Goal: Task Accomplishment & Management: Manage account settings

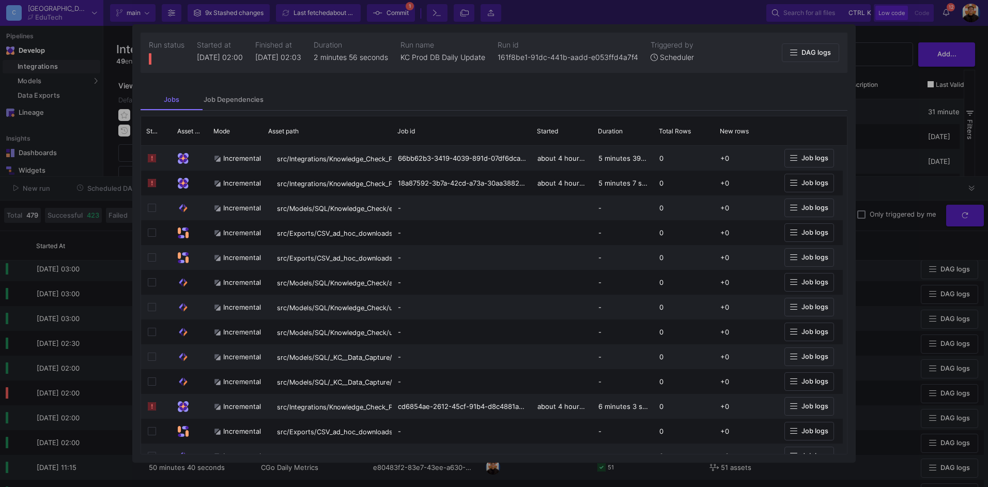
click at [898, 161] on div at bounding box center [494, 243] width 988 height 487
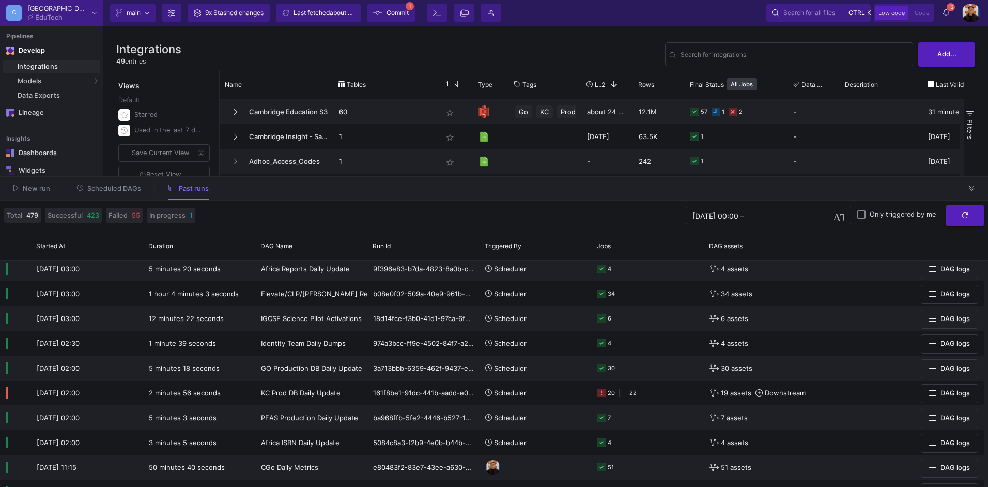
click at [134, 191] on span "Scheduled DAGs" at bounding box center [114, 189] width 54 height 8
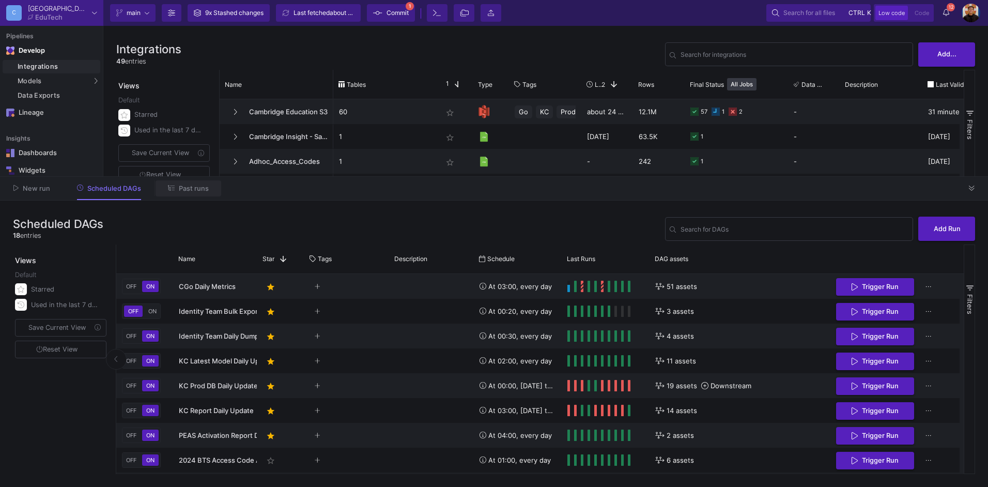
click at [190, 189] on span "Past runs" at bounding box center [194, 189] width 30 height 8
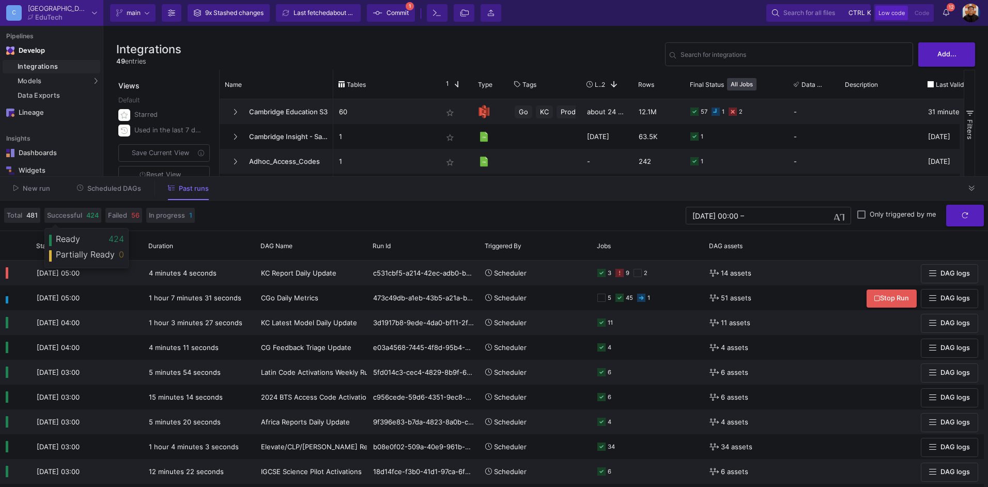
click at [101, 189] on span "Scheduled DAGs" at bounding box center [114, 189] width 54 height 8
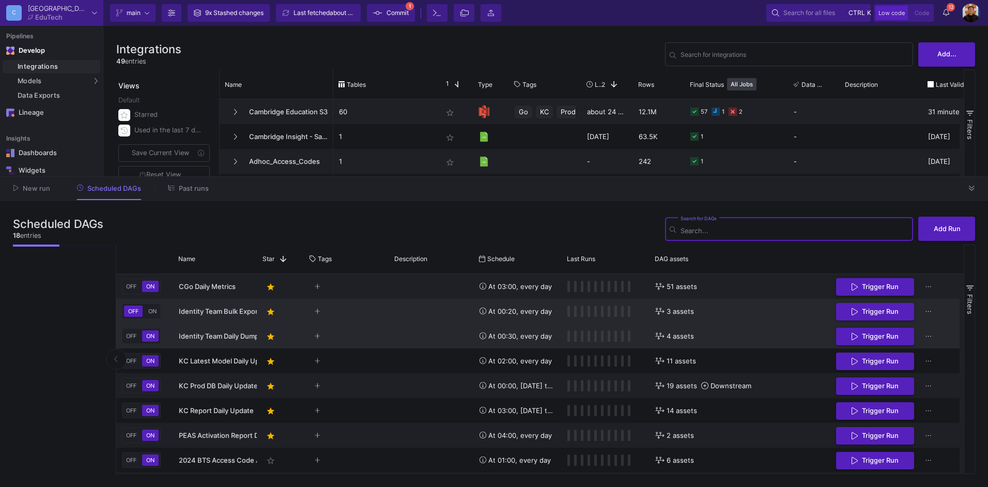
scroll to position [52, 0]
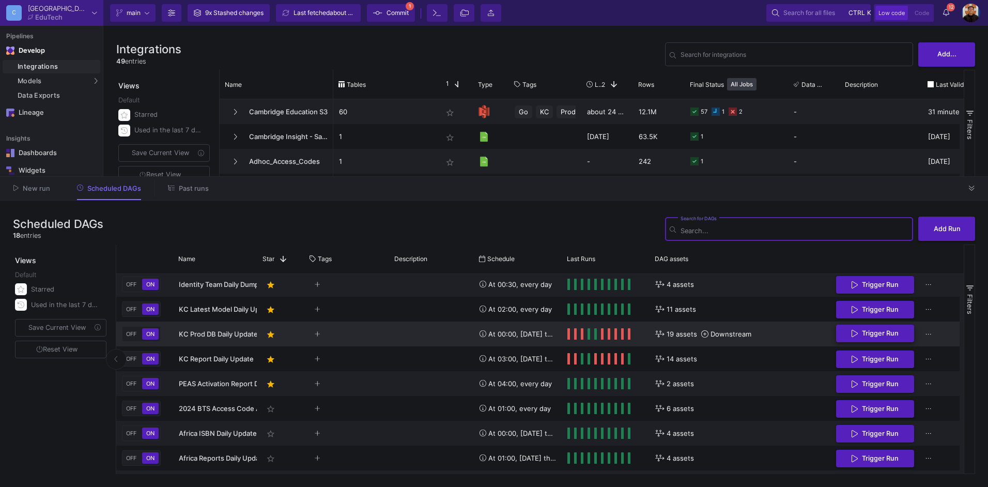
click at [875, 328] on button "Trigger Run" at bounding box center [875, 334] width 78 height 18
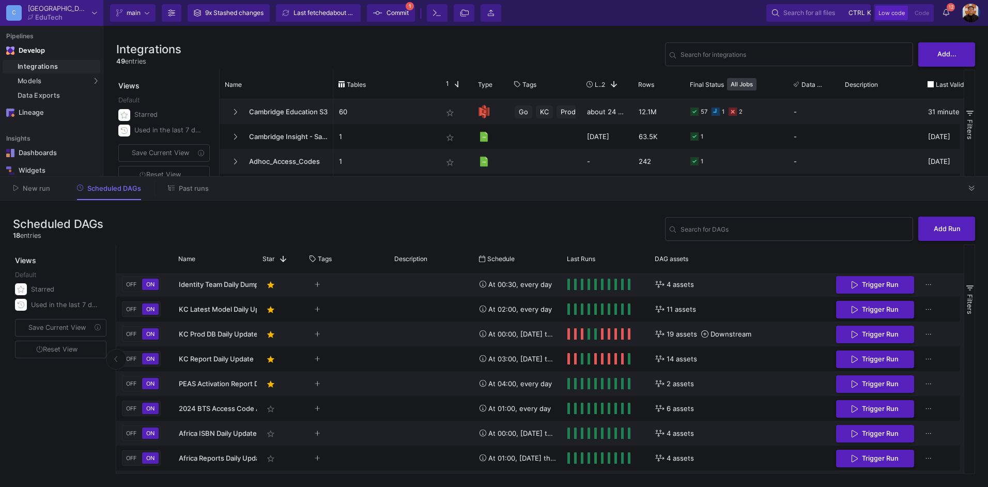
click at [187, 191] on span "Past runs" at bounding box center [194, 189] width 30 height 8
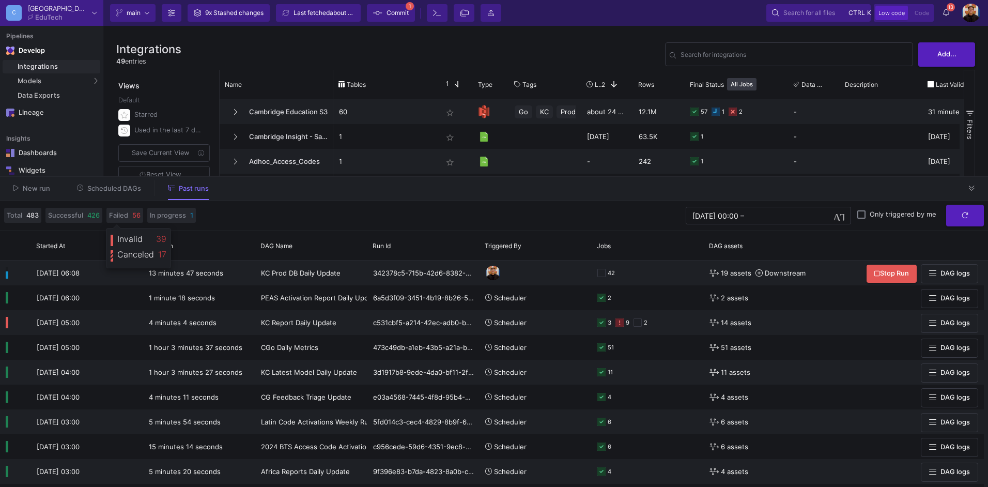
click at [125, 191] on span "Scheduled DAGs" at bounding box center [114, 189] width 54 height 8
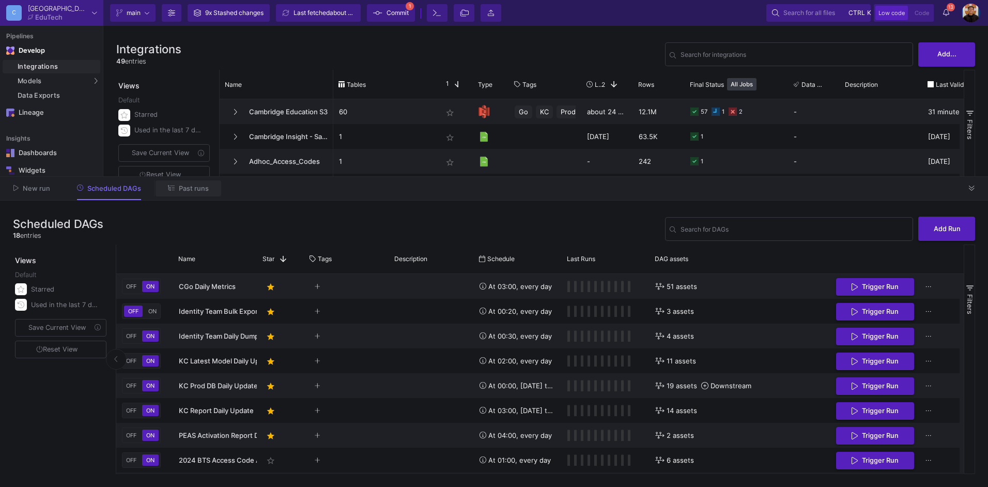
click at [181, 191] on span "Past runs" at bounding box center [194, 189] width 30 height 8
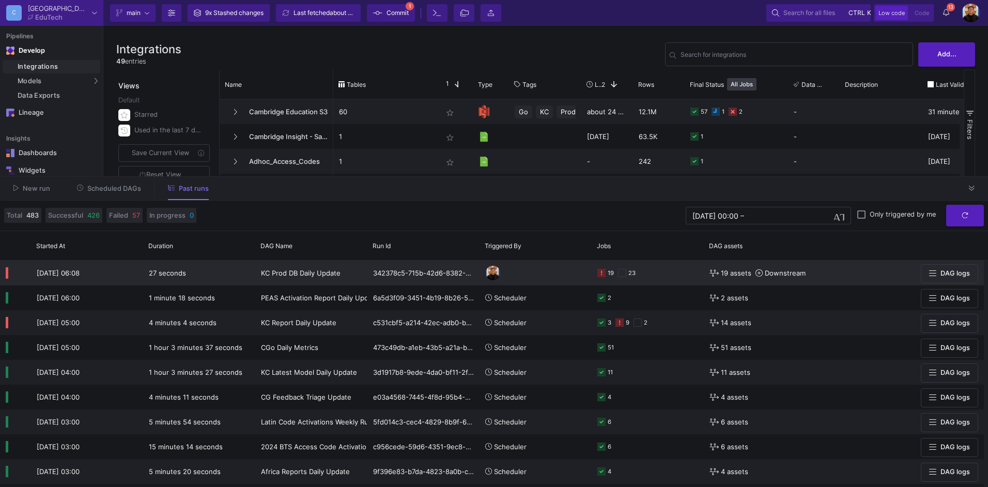
click at [656, 278] on div "19 23" at bounding box center [648, 273] width 101 height 24
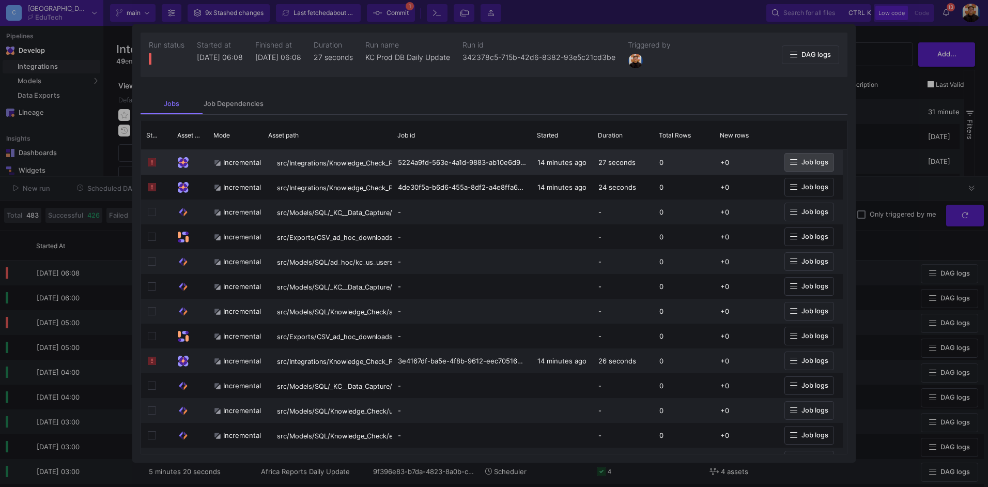
click at [822, 165] on span "Job logs" at bounding box center [815, 162] width 27 height 8
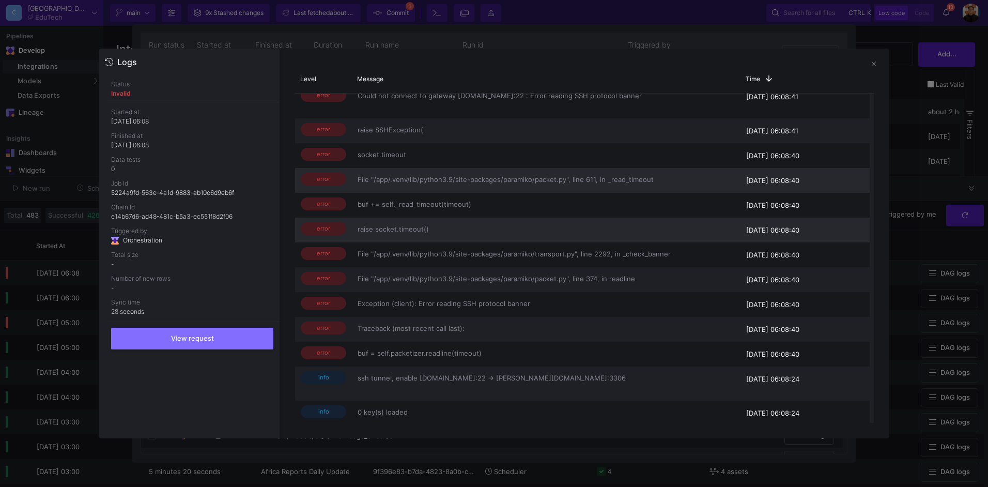
scroll to position [184, 0]
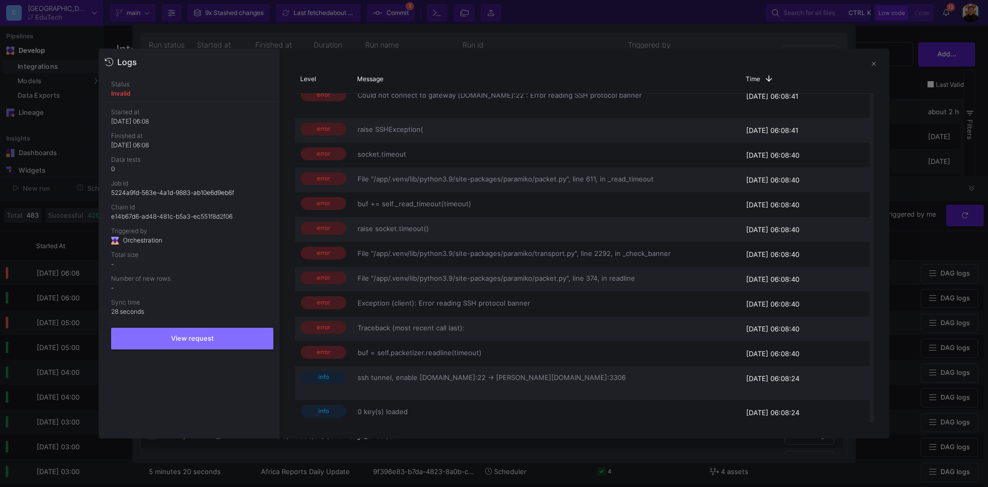
click at [916, 227] on div at bounding box center [494, 243] width 988 height 487
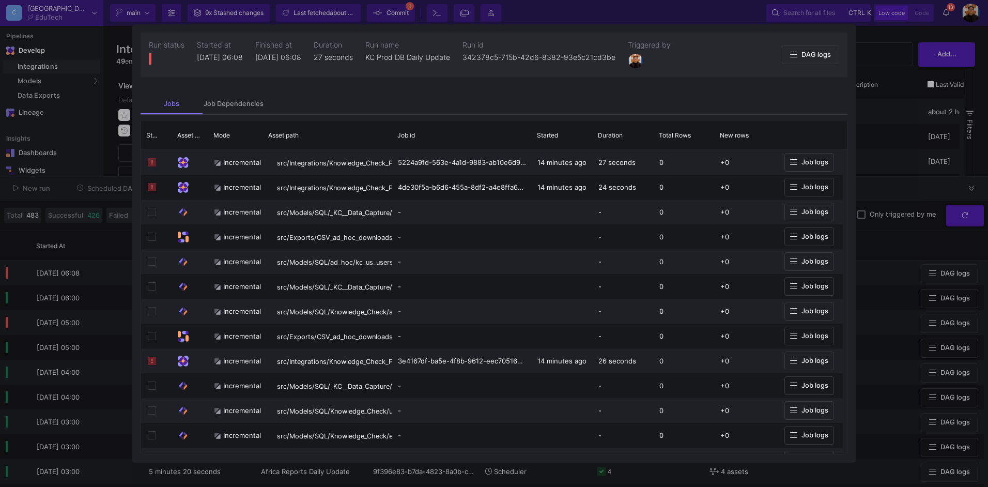
click at [872, 205] on div at bounding box center [494, 243] width 988 height 487
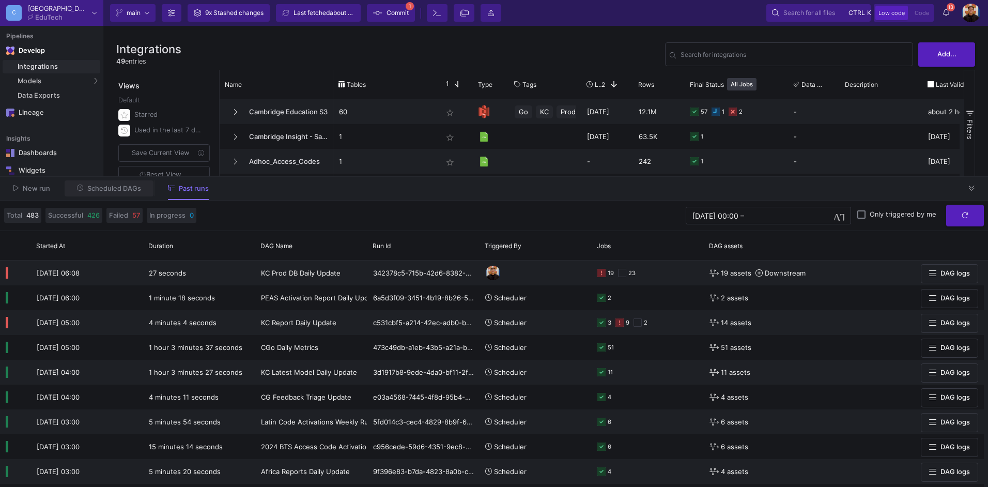
click at [121, 188] on span "Scheduled DAGs" at bounding box center [114, 189] width 54 height 8
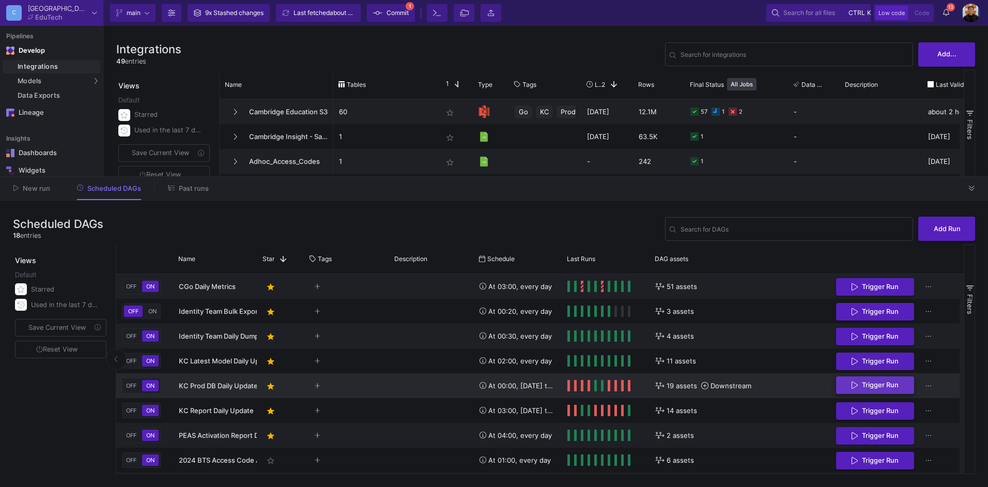
click at [883, 386] on span "Trigger Run" at bounding box center [880, 385] width 37 height 8
click at [189, 182] on button "Past runs" at bounding box center [189, 188] width 66 height 16
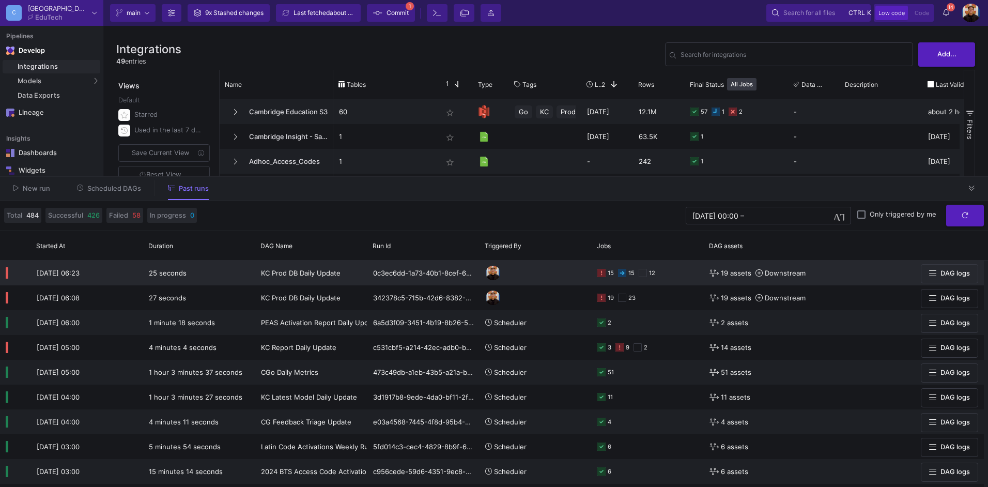
click at [958, 273] on span "DAG logs" at bounding box center [955, 273] width 29 height 8
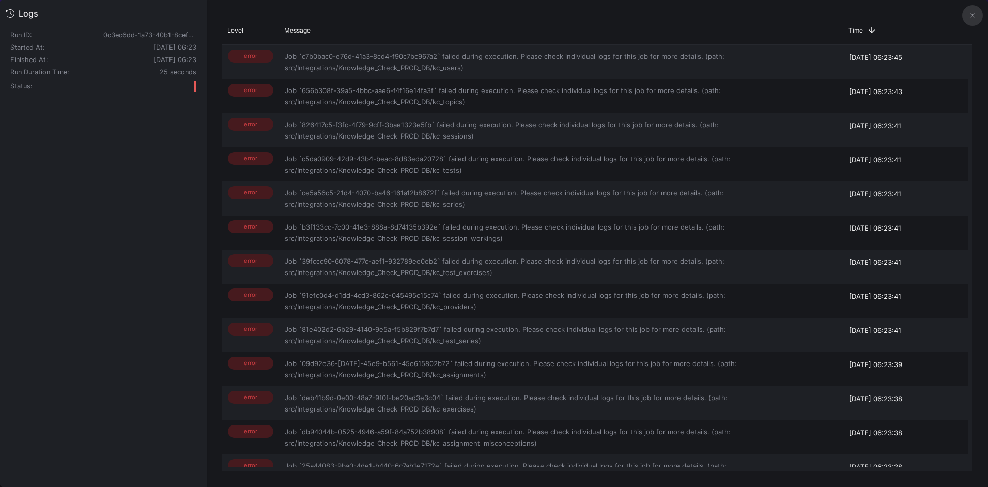
click at [974, 17] on icon at bounding box center [973, 15] width 4 height 4
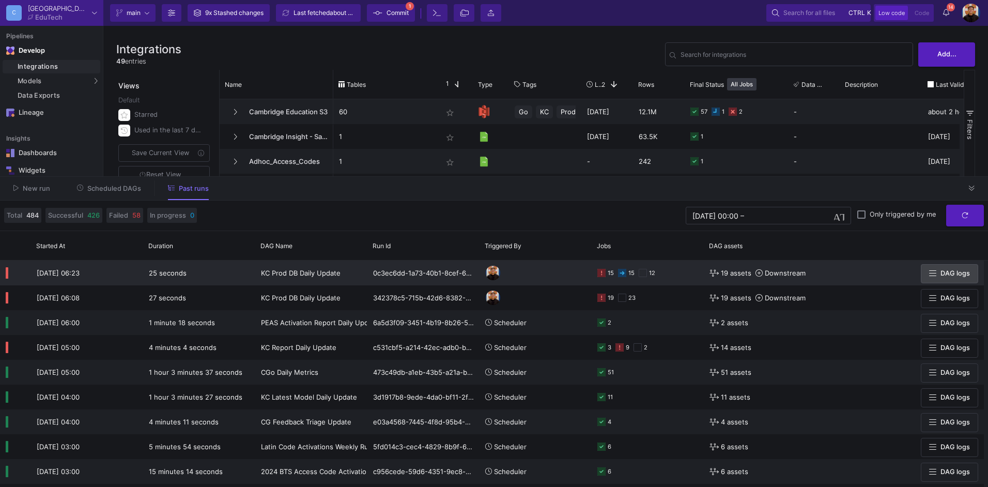
click at [543, 274] on y42-orchestration-triggered-by at bounding box center [535, 273] width 101 height 24
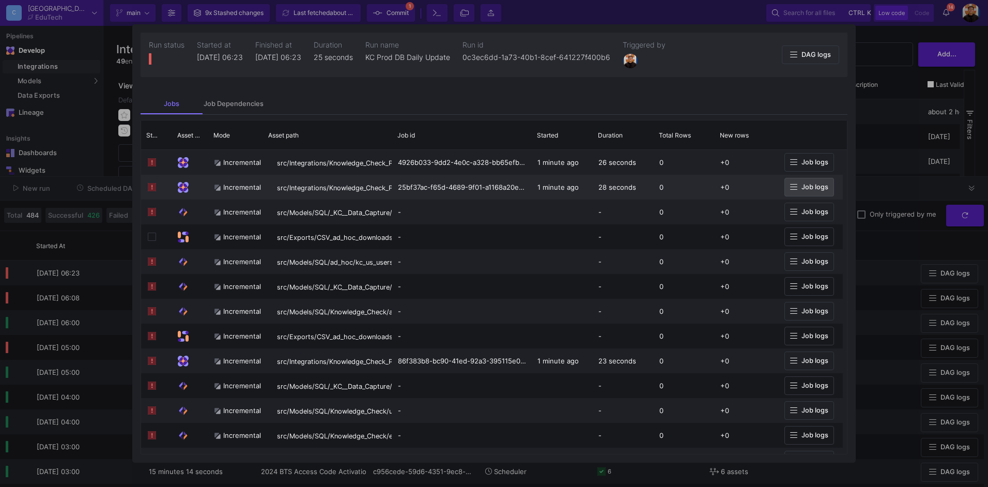
click at [813, 187] on span "Job logs" at bounding box center [815, 187] width 27 height 8
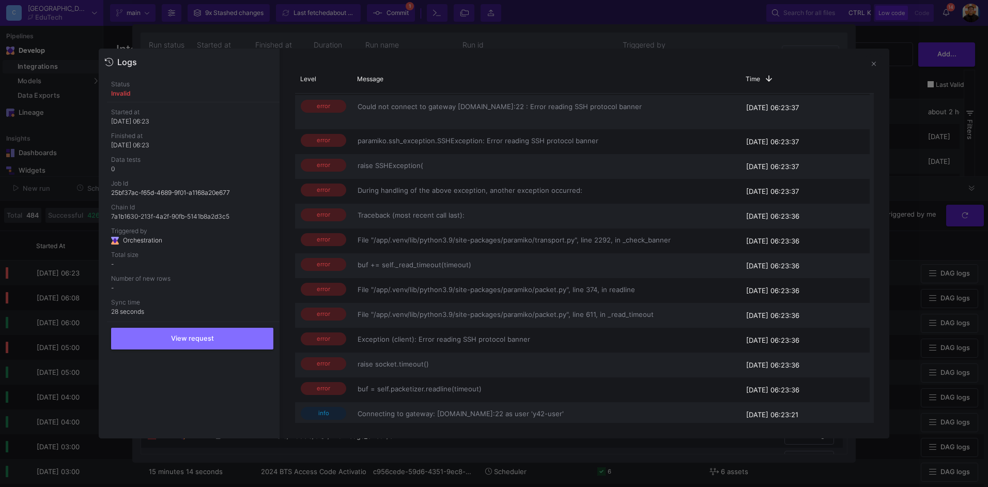
scroll to position [148, 0]
click at [907, 127] on div at bounding box center [494, 243] width 988 height 487
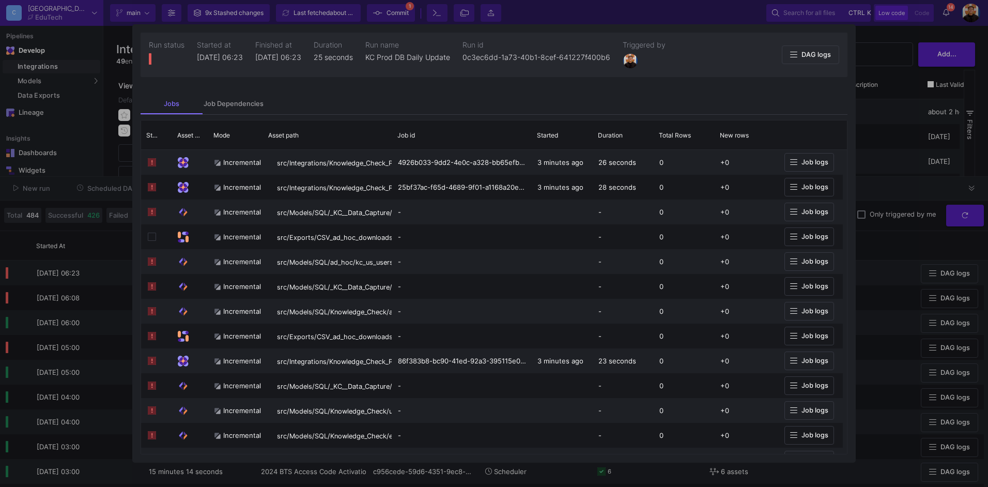
click at [907, 127] on div at bounding box center [494, 243] width 988 height 487
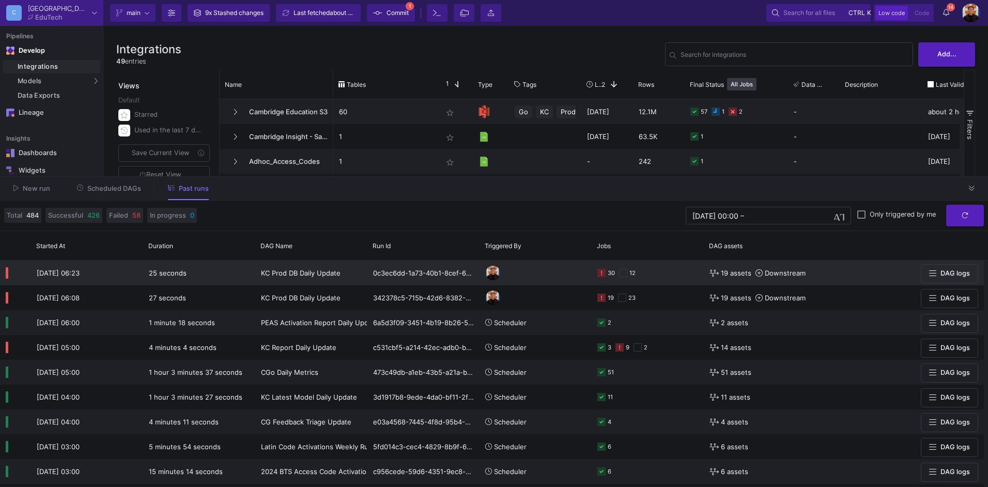
click at [555, 276] on y42-orchestration-triggered-by at bounding box center [535, 273] width 101 height 24
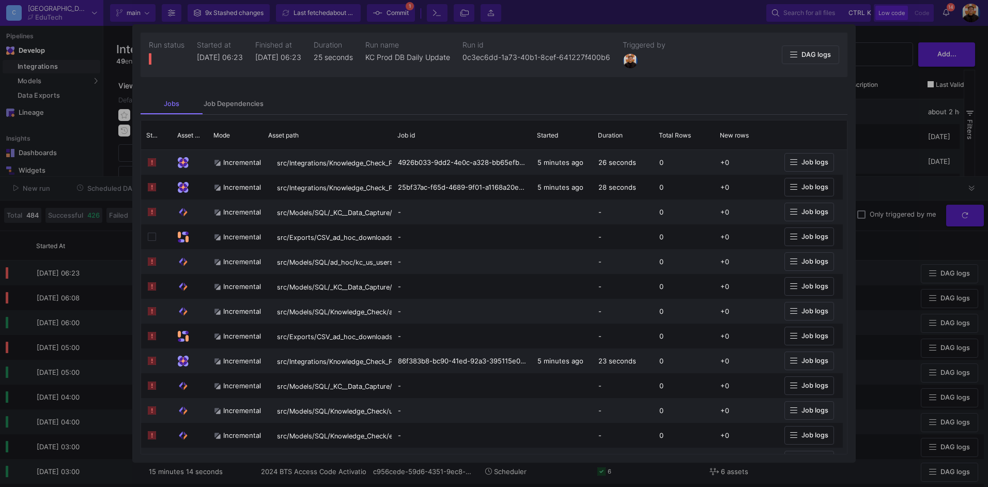
click at [901, 255] on div at bounding box center [494, 243] width 988 height 487
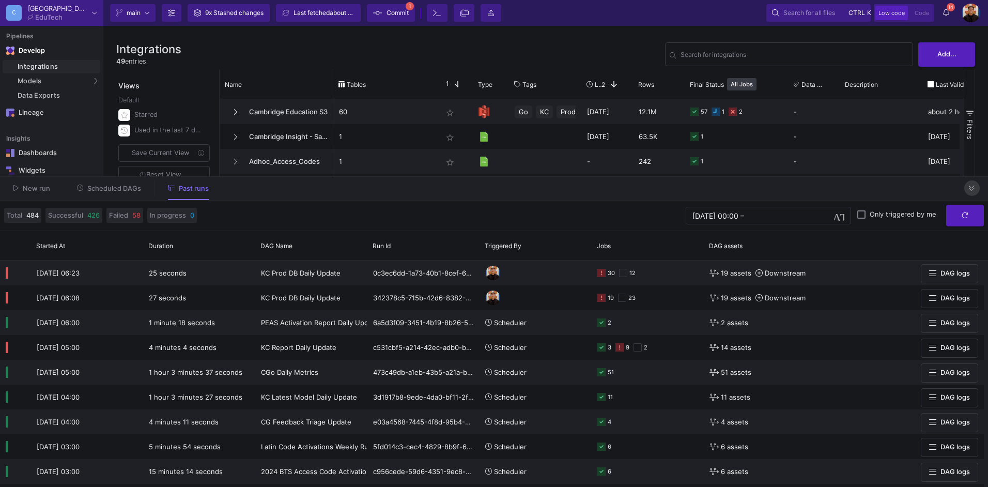
click at [966, 192] on button at bounding box center [973, 188] width 16 height 16
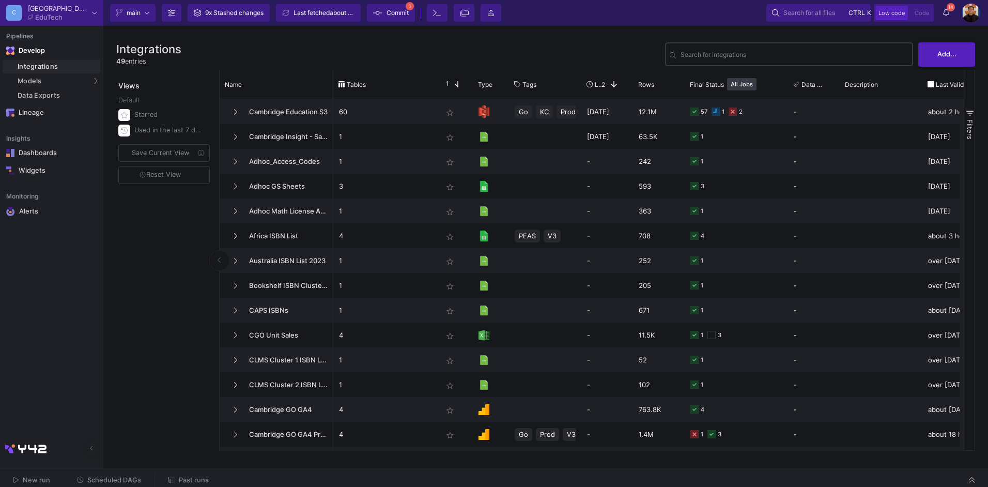
click at [734, 59] on input "Search for integrations" at bounding box center [795, 56] width 228 height 8
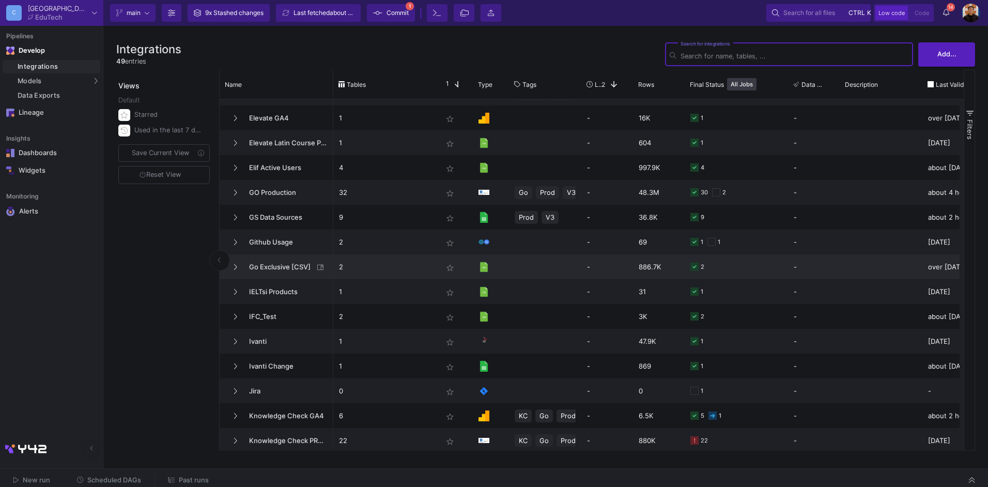
scroll to position [569, 0]
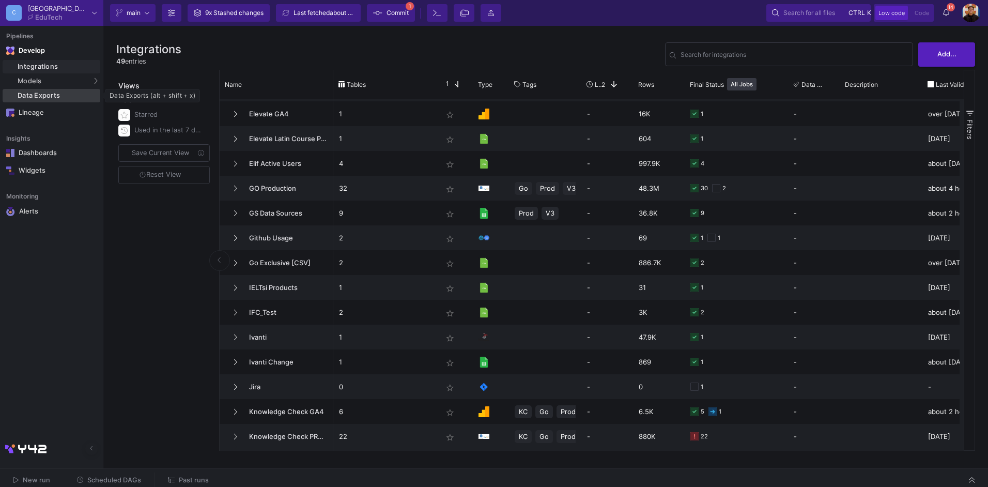
click at [64, 95] on div "Data Exports" at bounding box center [58, 96] width 80 height 8
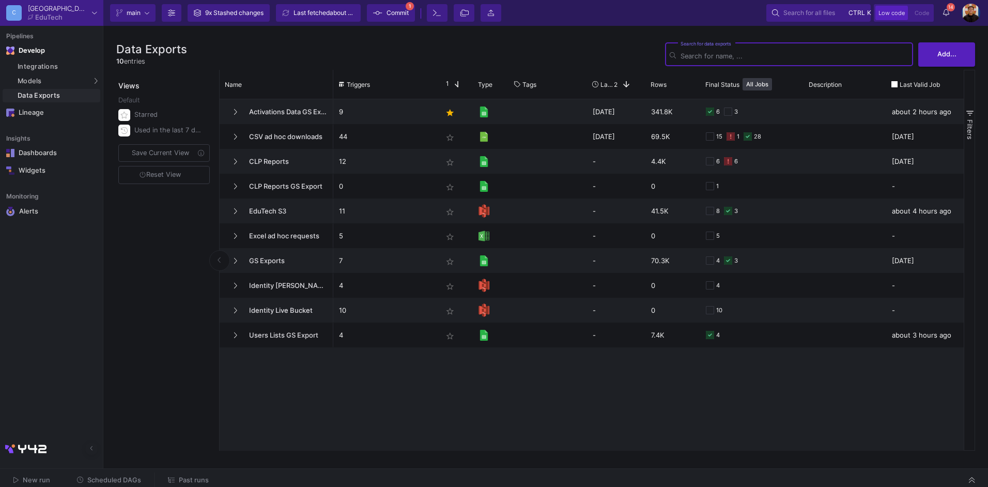
click at [199, 481] on span "Past runs" at bounding box center [194, 480] width 30 height 8
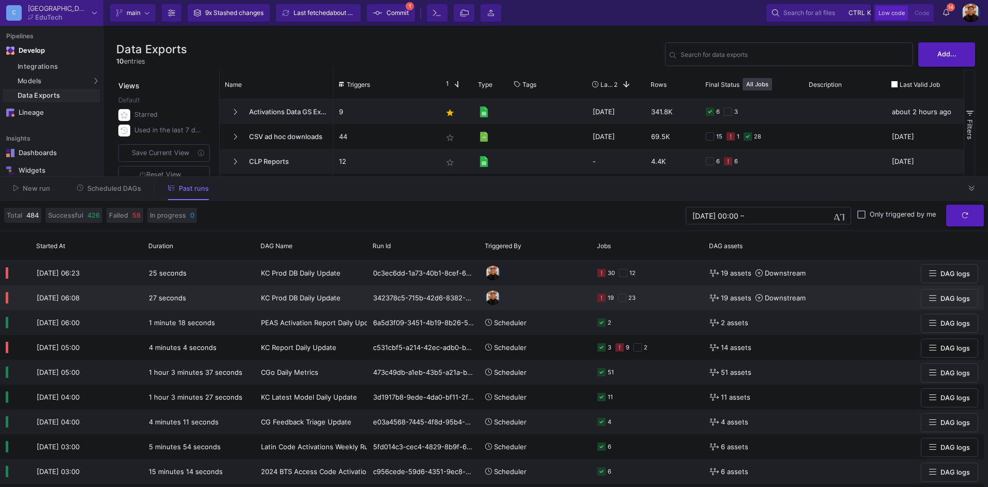
click at [656, 298] on div "19 23" at bounding box center [648, 298] width 101 height 24
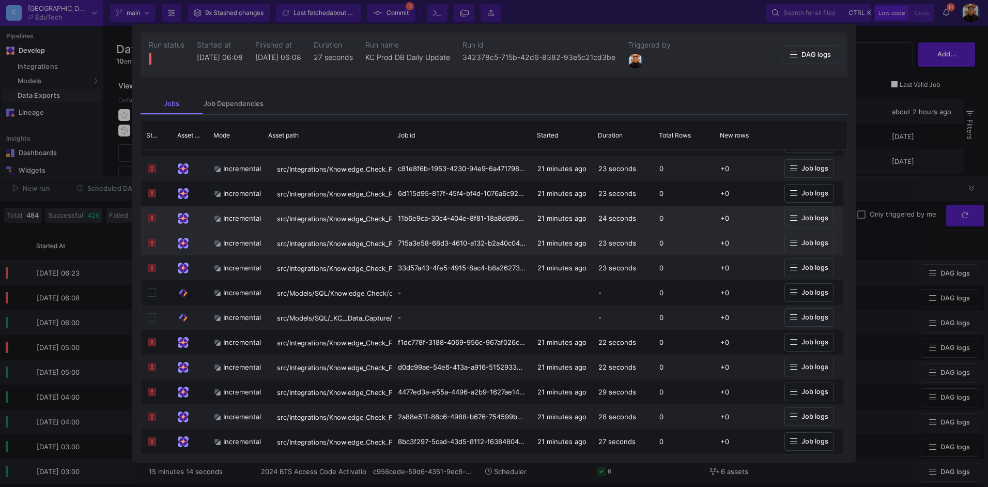
scroll to position [531, 0]
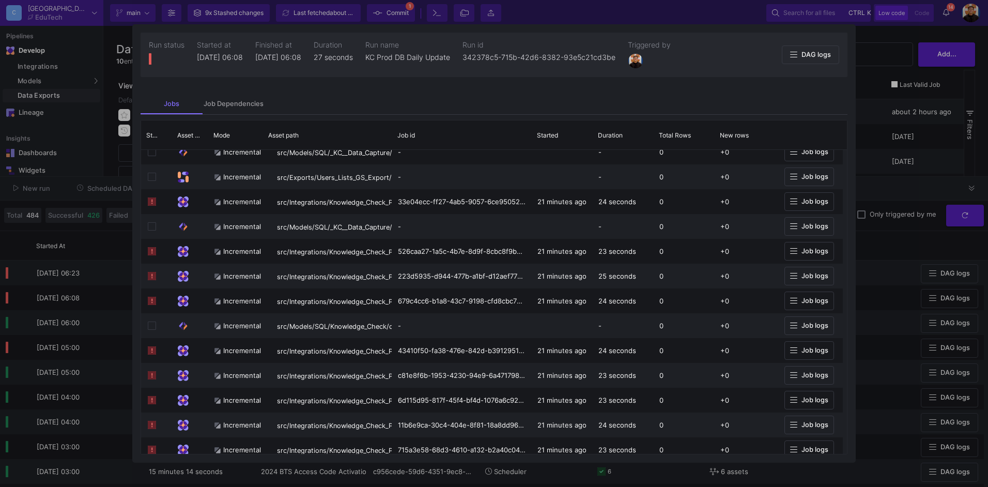
click at [915, 237] on div at bounding box center [494, 243] width 988 height 487
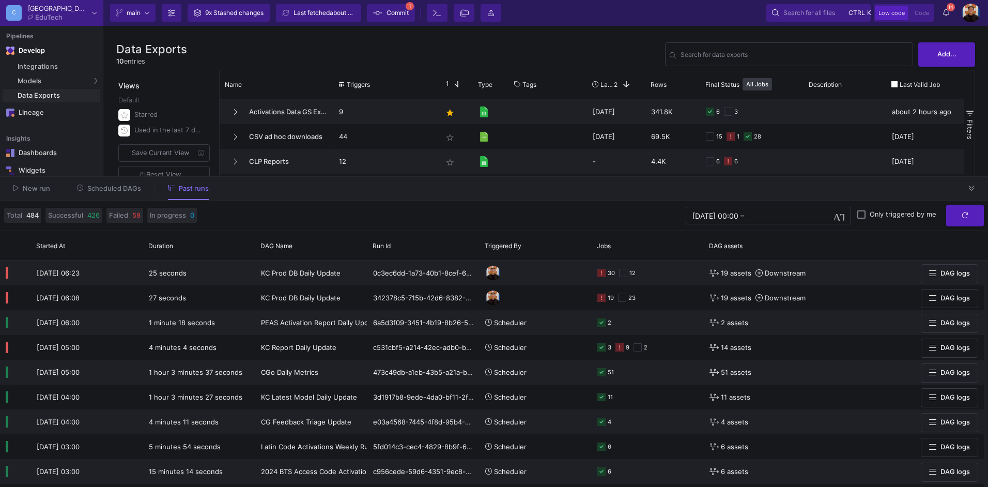
click at [94, 192] on button "Scheduled DAGs" at bounding box center [109, 188] width 89 height 16
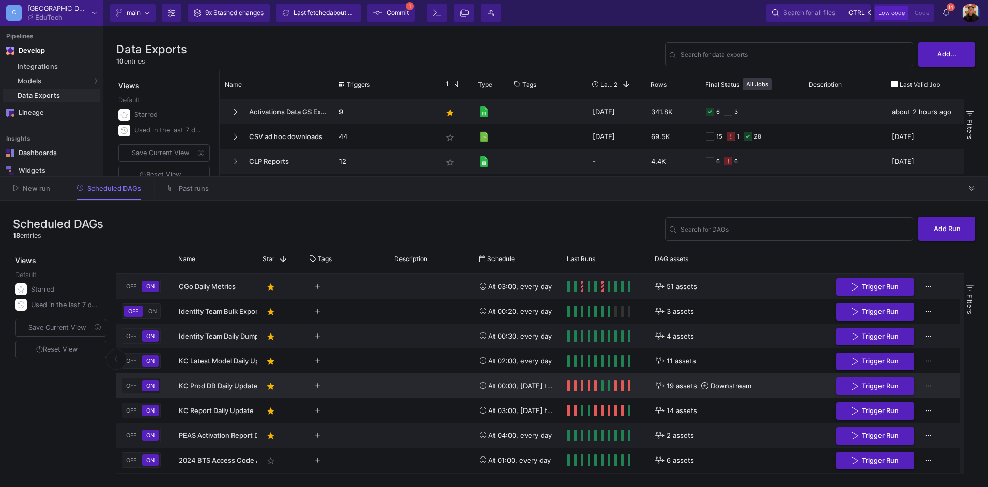
click at [203, 385] on span "KC Prod DB Daily Update" at bounding box center [218, 386] width 79 height 8
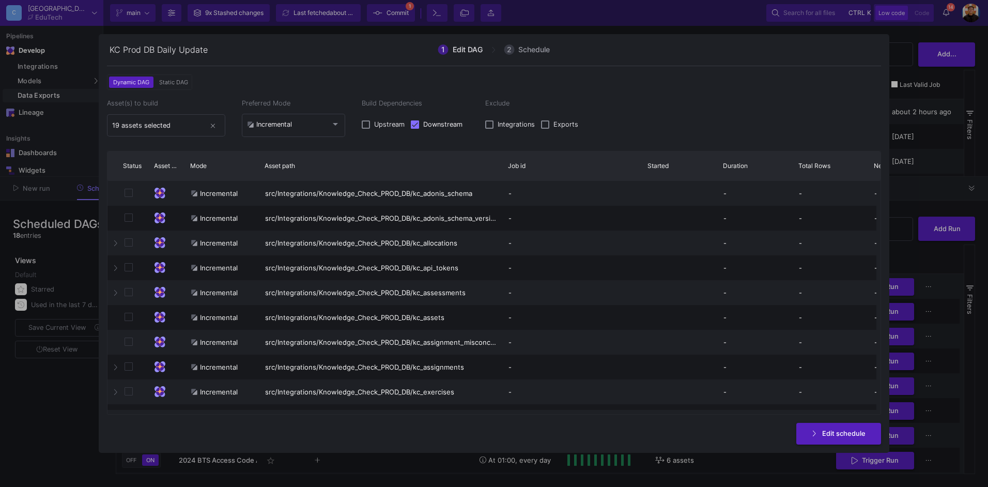
drag, startPoint x: 387, startPoint y: 158, endPoint x: 501, endPoint y: 164, distance: 114.5
click at [501, 164] on div at bounding box center [503, 165] width 4 height 29
click at [934, 188] on div at bounding box center [494, 243] width 988 height 487
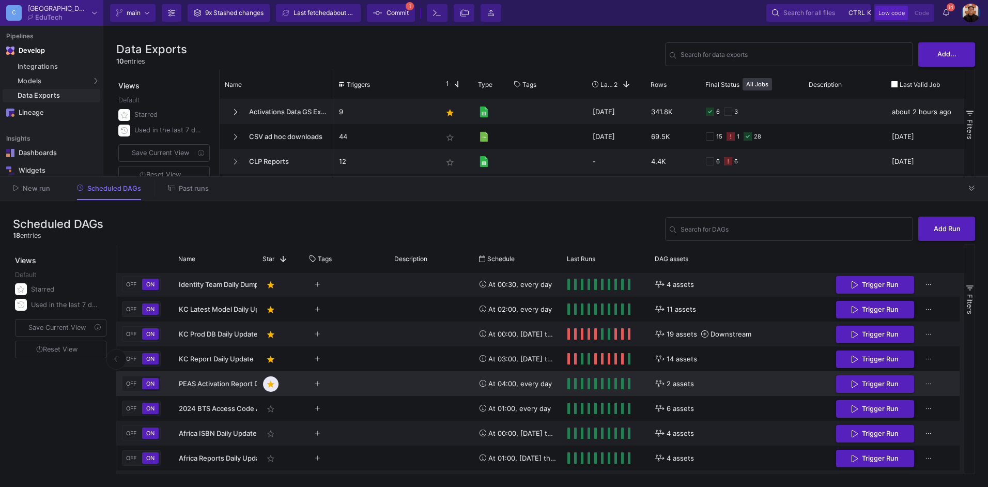
scroll to position [52, 0]
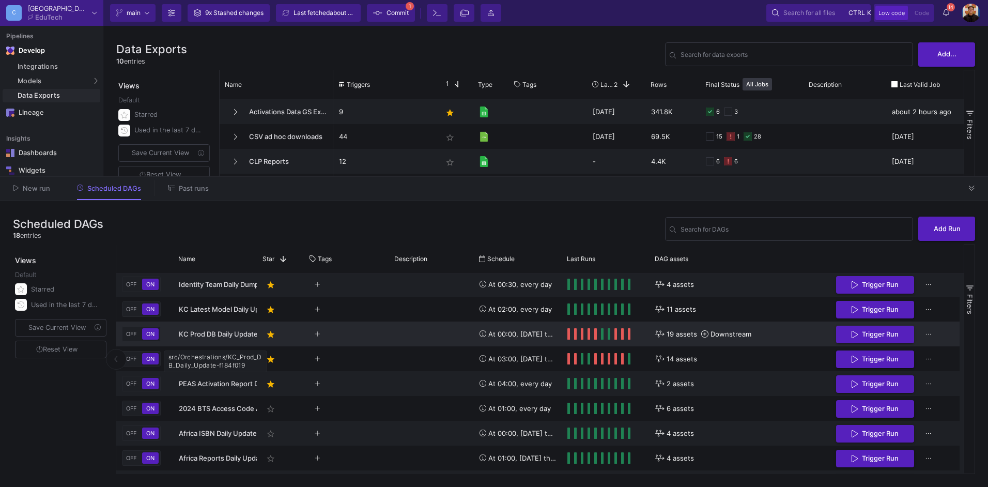
click at [210, 331] on span "KC Prod DB Daily Update" at bounding box center [218, 334] width 79 height 8
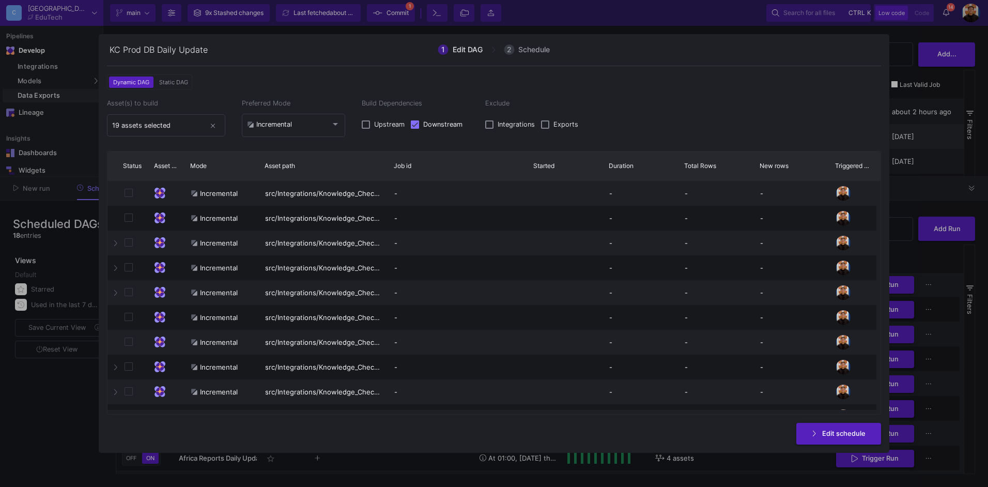
click at [910, 135] on div at bounding box center [494, 243] width 988 height 487
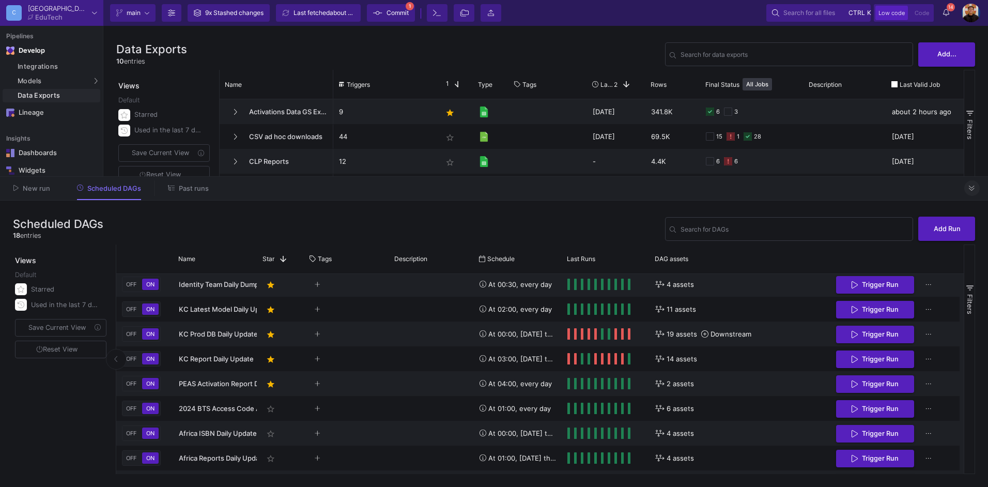
click at [970, 185] on icon at bounding box center [972, 188] width 6 height 7
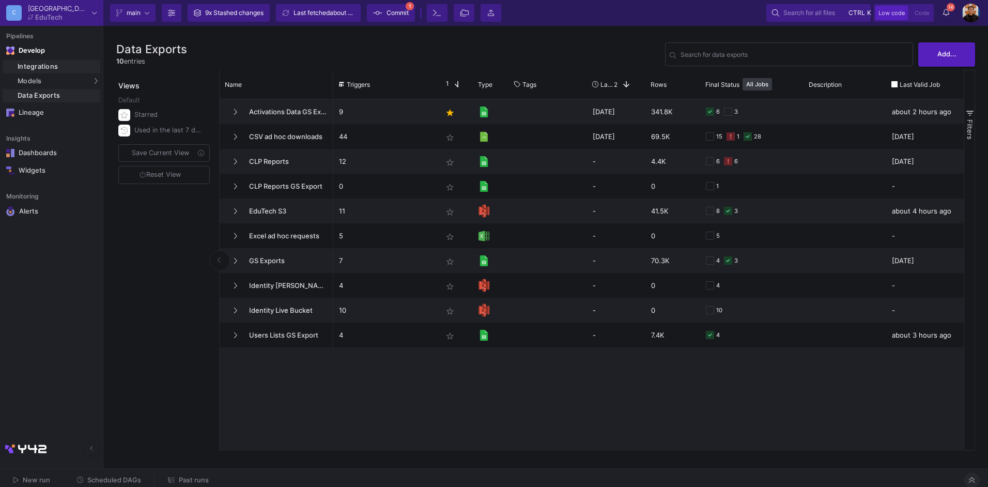
click at [46, 64] on div "Integrations" at bounding box center [58, 67] width 80 height 8
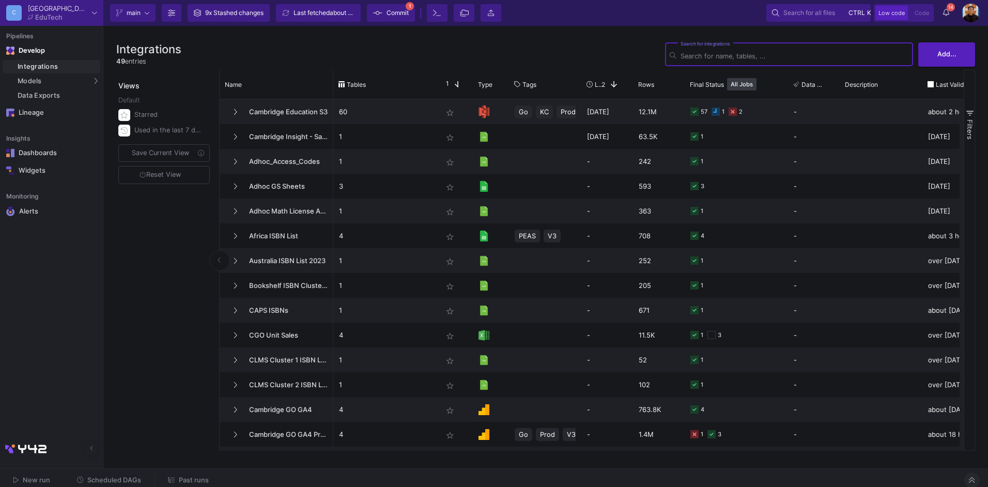
click at [727, 56] on input "Search for integrations" at bounding box center [795, 56] width 228 height 8
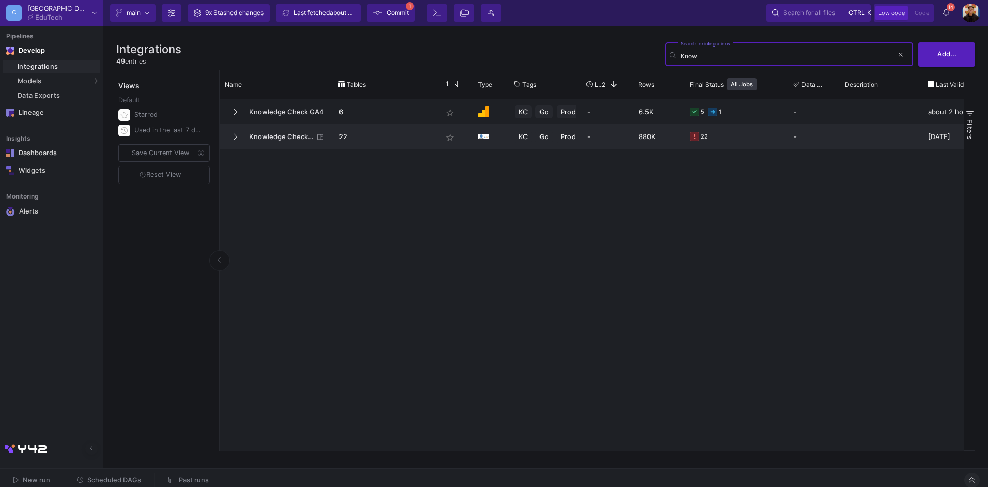
type input "Know"
click at [292, 136] on span "Knowledge Check PROD DB" at bounding box center [278, 137] width 71 height 24
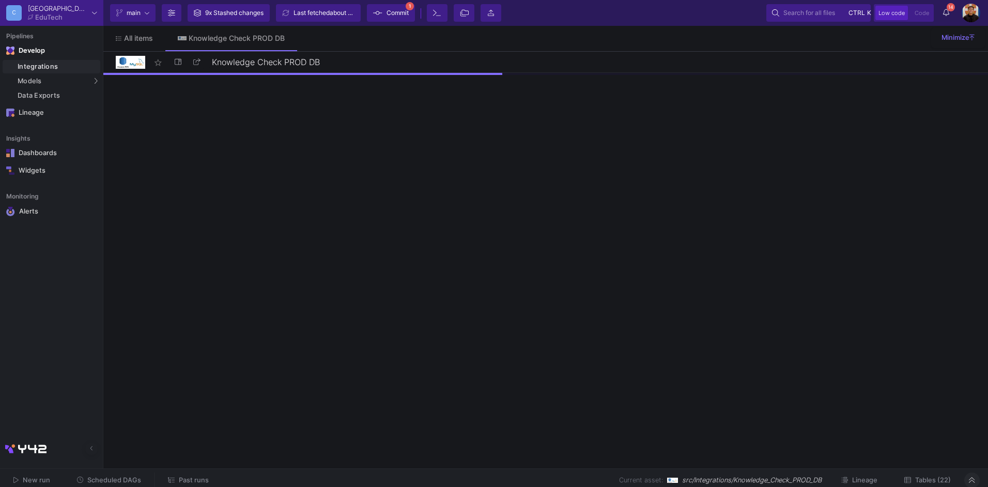
click at [932, 471] on div "New run Scheduled DAGs Past runs Current asset: src/Integrations/Knowledge_Chec…" at bounding box center [494, 480] width 988 height 23
click at [932, 479] on span "Tables (22)" at bounding box center [934, 480] width 36 height 8
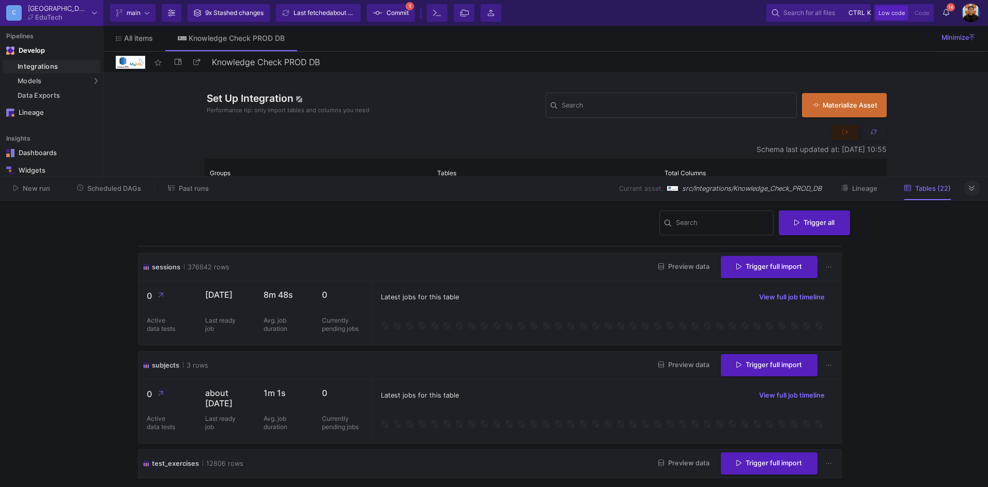
scroll to position [184, 0]
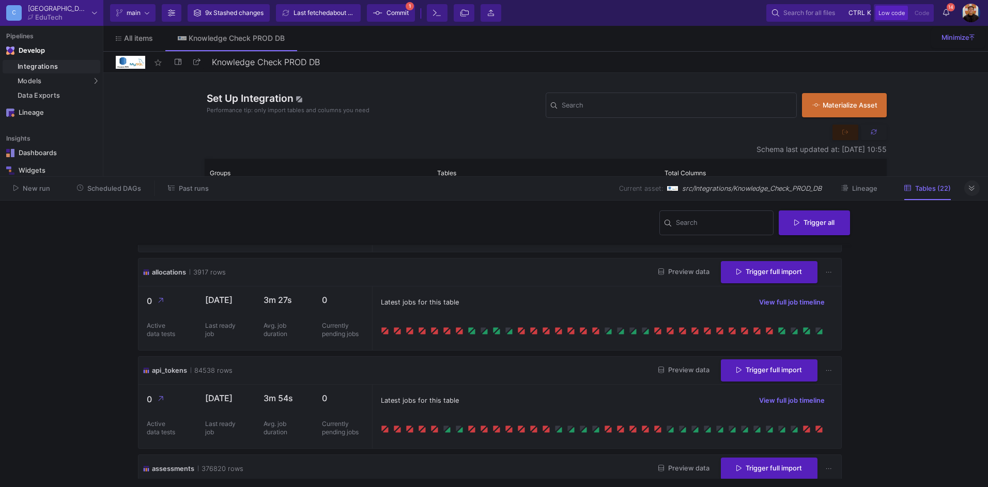
click at [693, 369] on span "Preview data" at bounding box center [684, 370] width 51 height 8
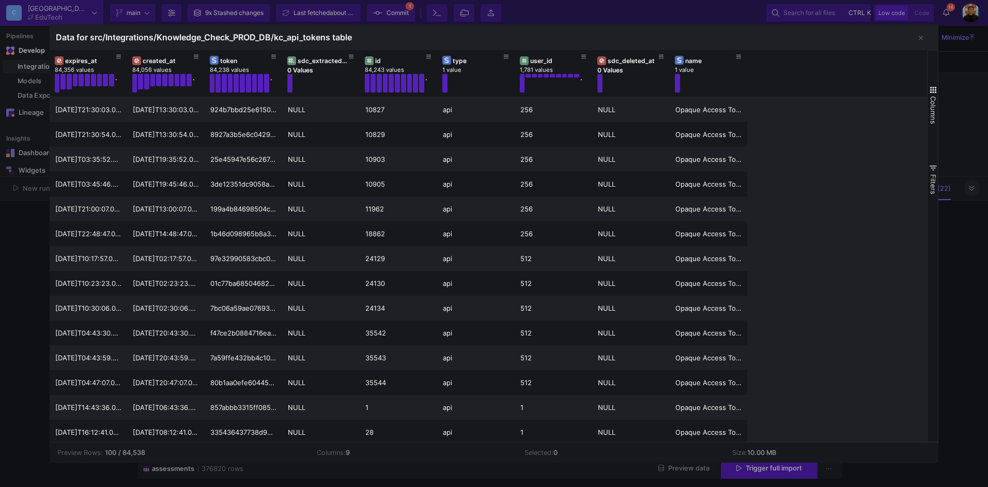
drag, startPoint x: 971, startPoint y: 299, endPoint x: 967, endPoint y: 294, distance: 6.6
click at [971, 299] on div at bounding box center [494, 243] width 988 height 487
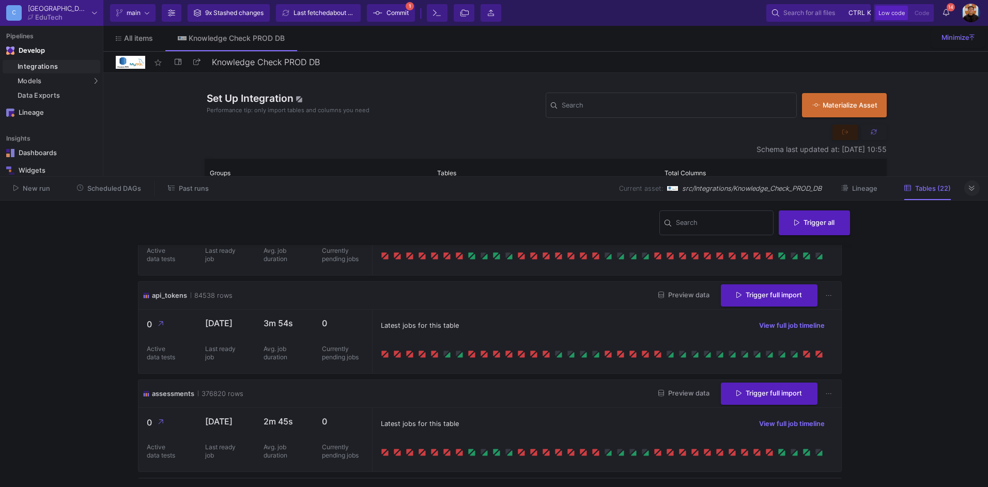
scroll to position [310, 0]
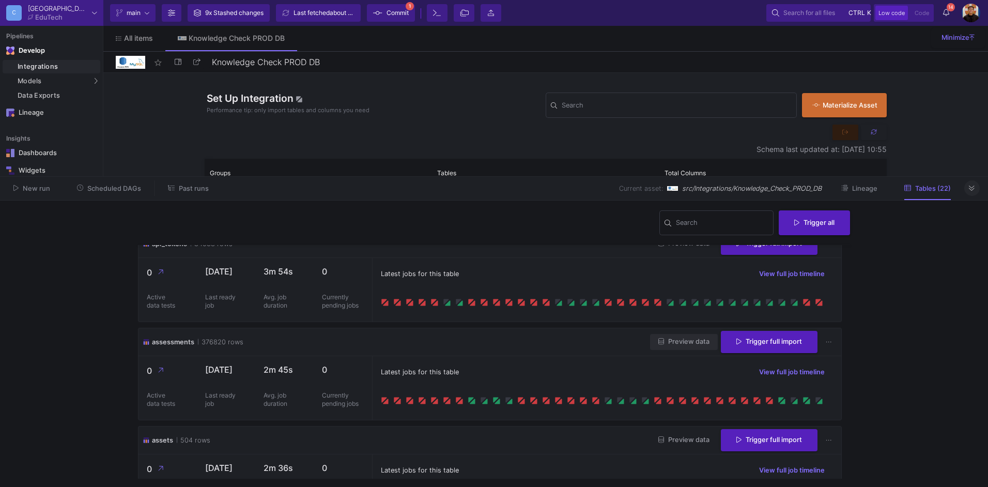
click at [678, 342] on span "Preview data" at bounding box center [684, 342] width 51 height 8
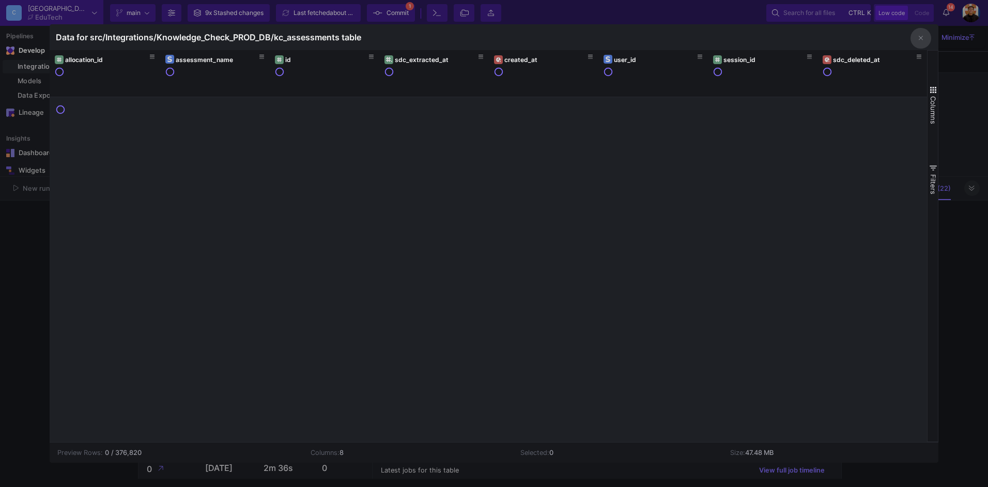
click at [954, 264] on div at bounding box center [494, 243] width 988 height 487
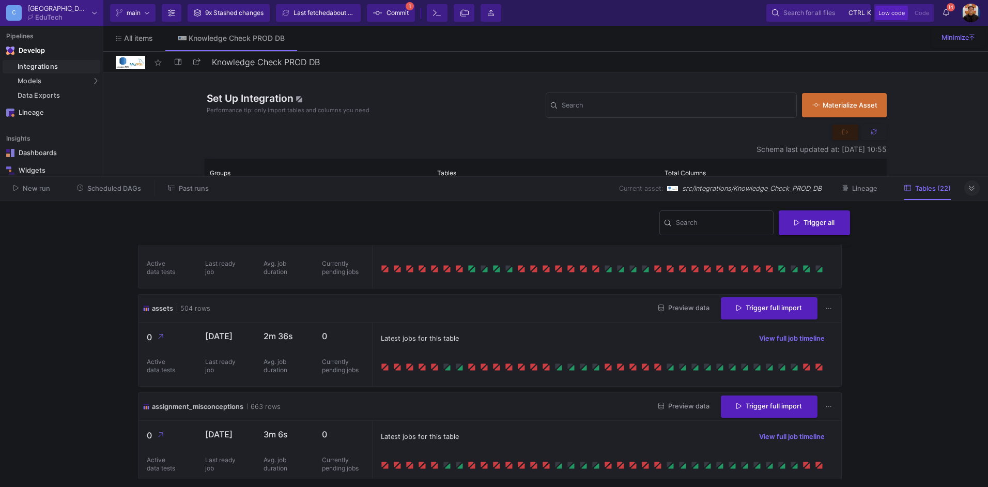
scroll to position [390, 0]
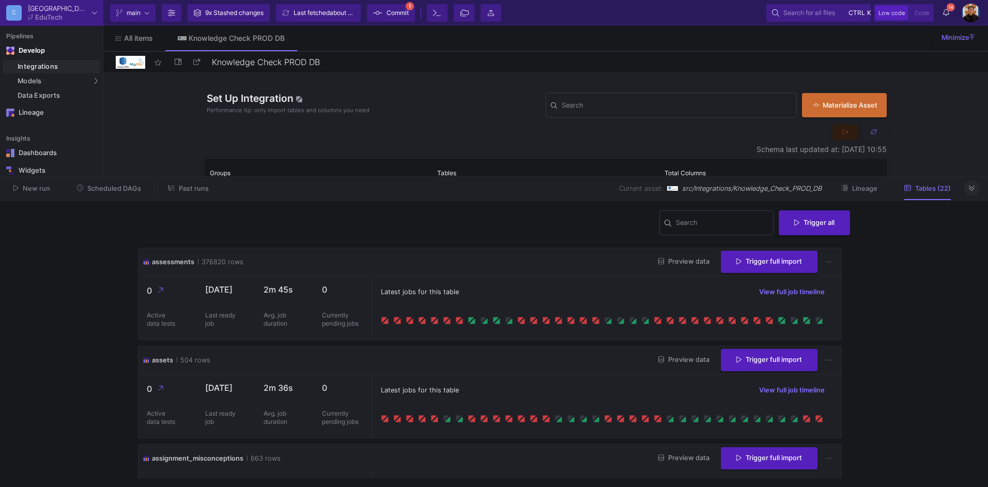
click at [677, 260] on span "Preview data" at bounding box center [684, 261] width 51 height 8
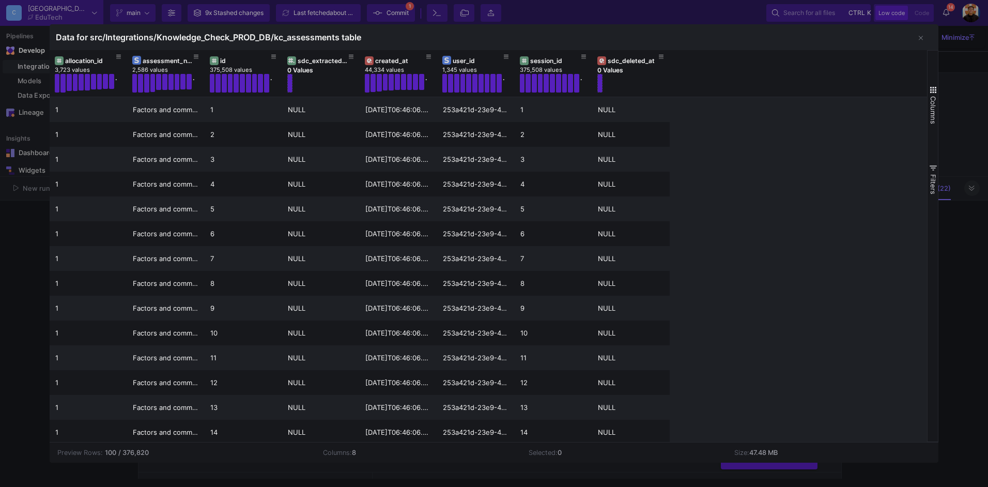
click at [971, 216] on div at bounding box center [494, 243] width 988 height 487
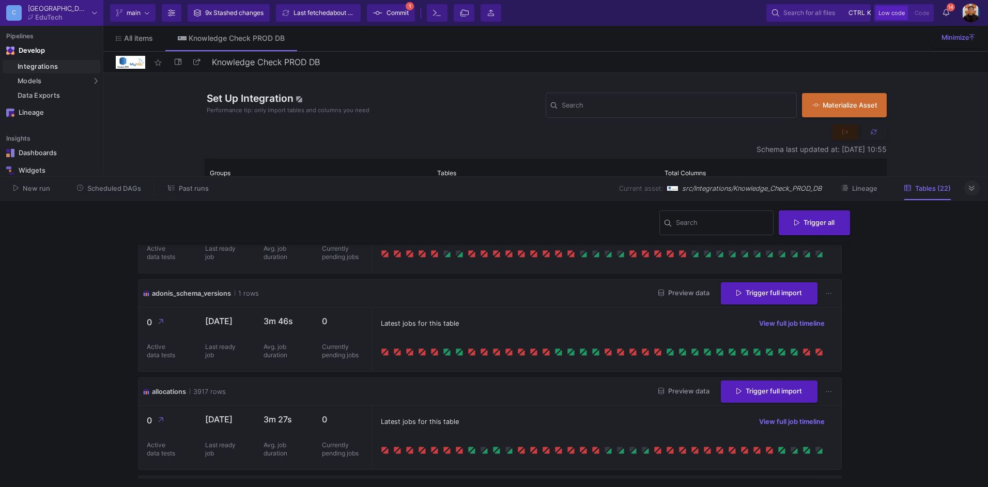
scroll to position [0, 0]
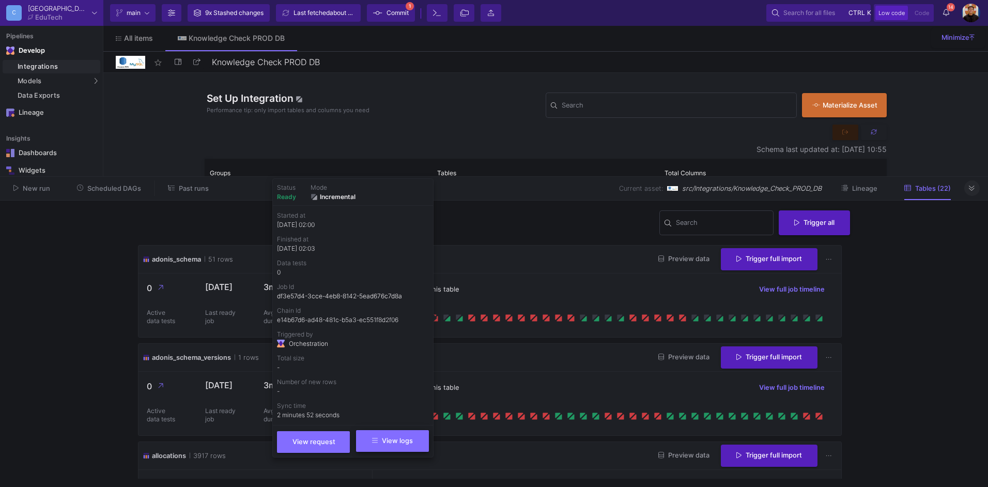
click at [397, 446] on button "View logs" at bounding box center [392, 441] width 73 height 22
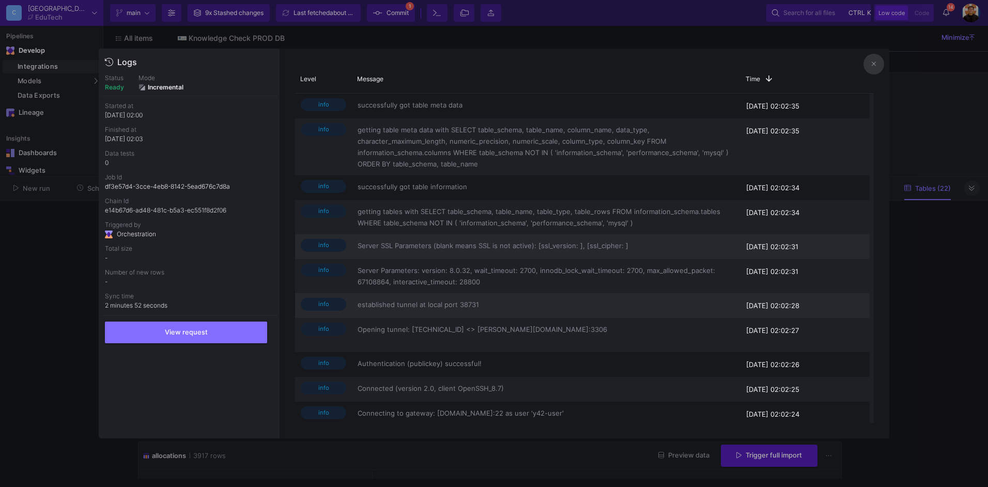
scroll to position [777, 0]
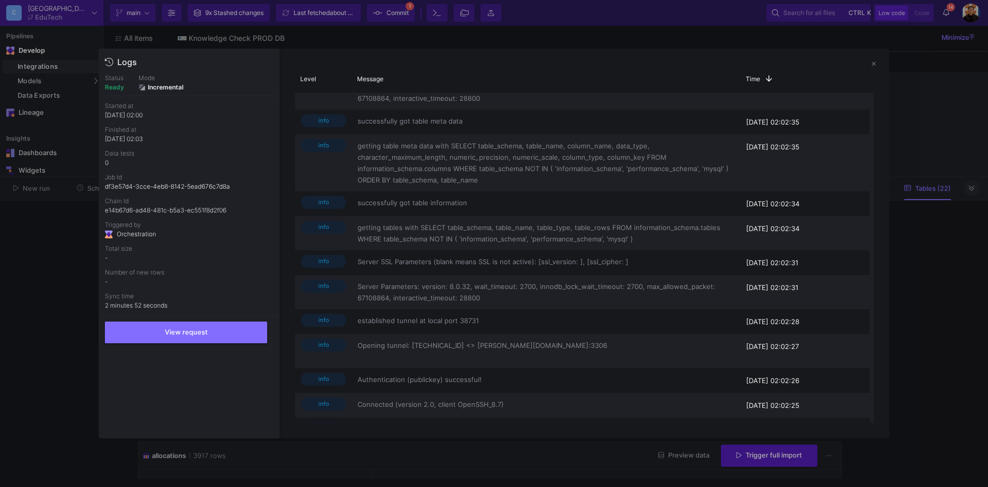
click at [934, 264] on div at bounding box center [494, 243] width 988 height 487
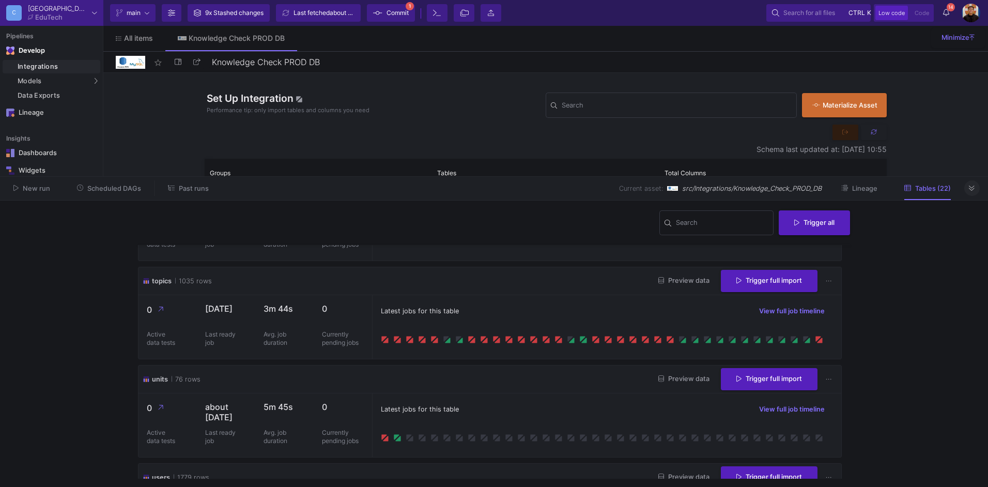
scroll to position [1735, 0]
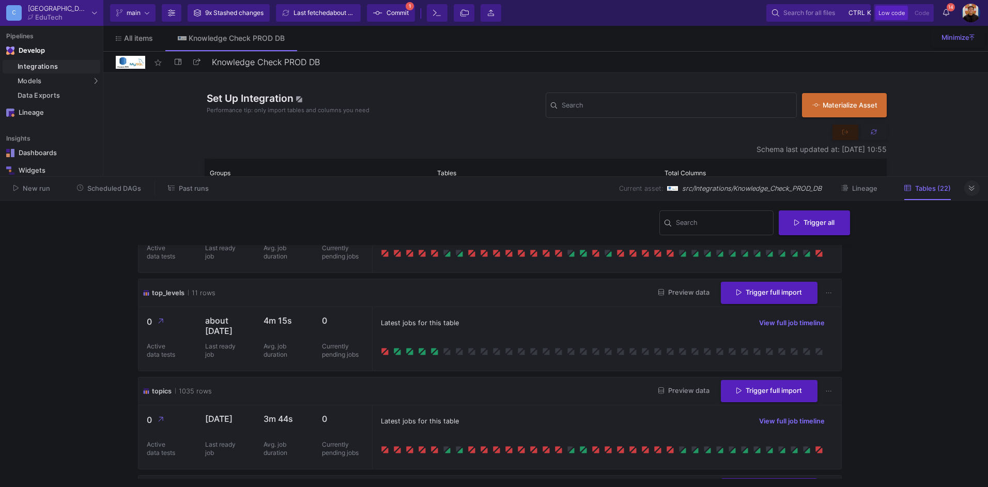
click at [971, 187] on icon at bounding box center [972, 188] width 6 height 7
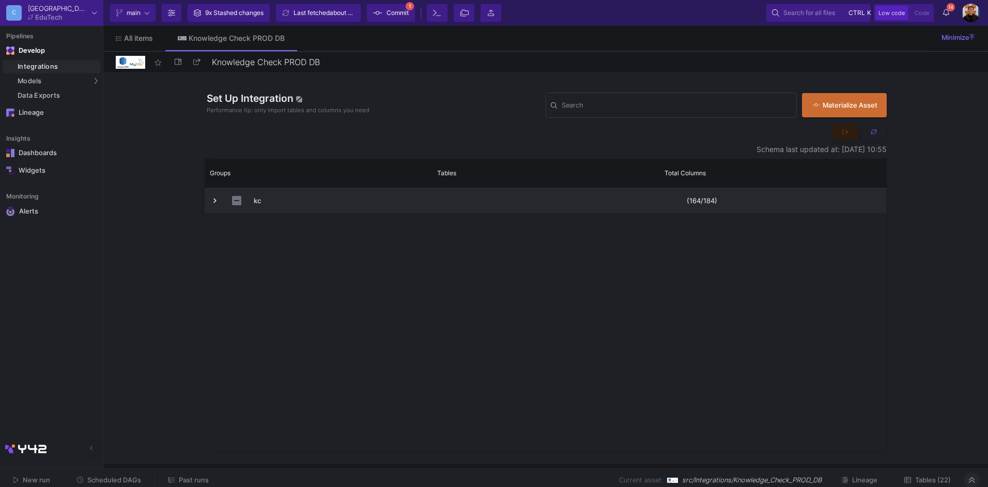
click at [218, 196] on span "Press SPACE to select this row." at bounding box center [214, 200] width 9 height 9
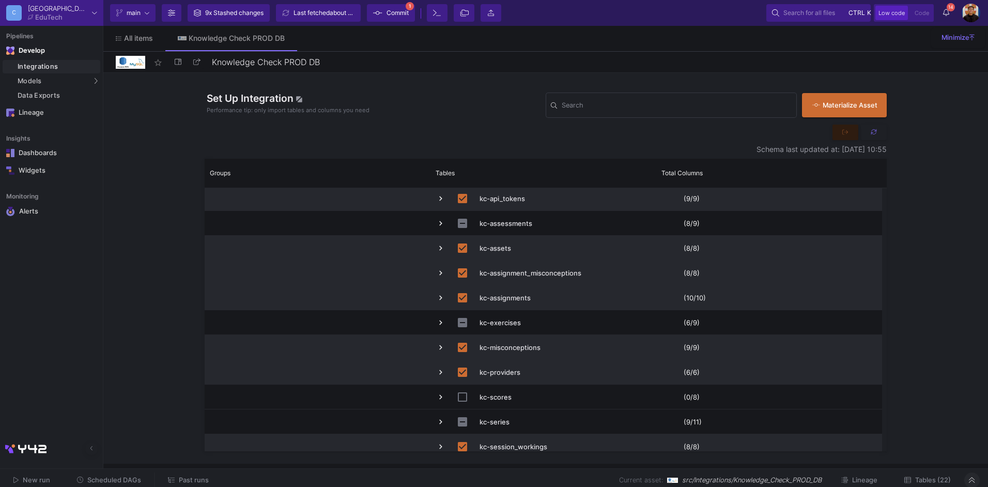
scroll to position [310, 0]
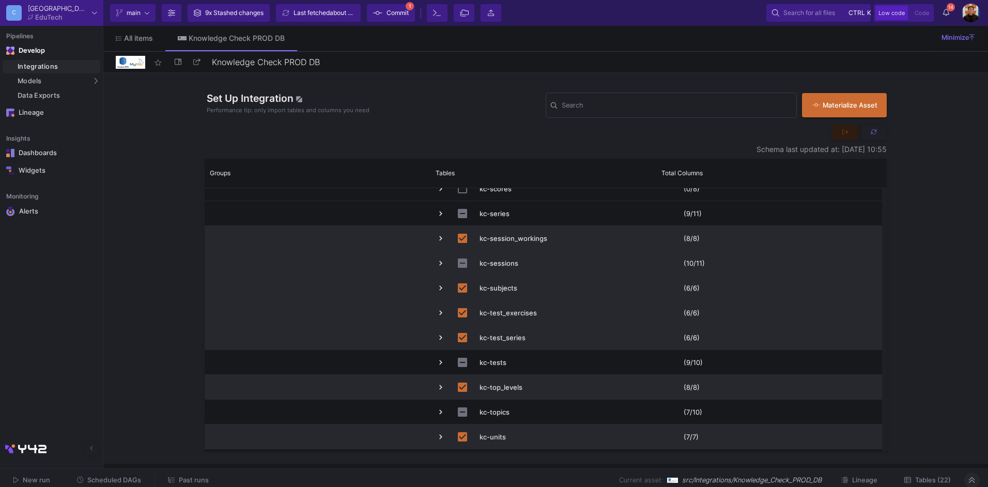
click at [439, 265] on span "Press SPACE to select this row." at bounding box center [440, 262] width 9 height 9
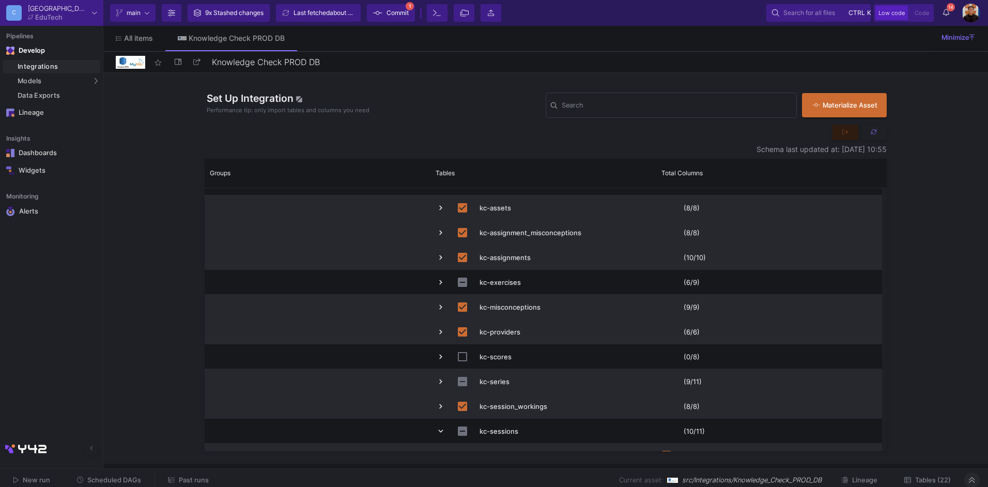
scroll to position [140, 0]
click at [437, 378] on span "Press SPACE to select this row." at bounding box center [440, 384] width 9 height 24
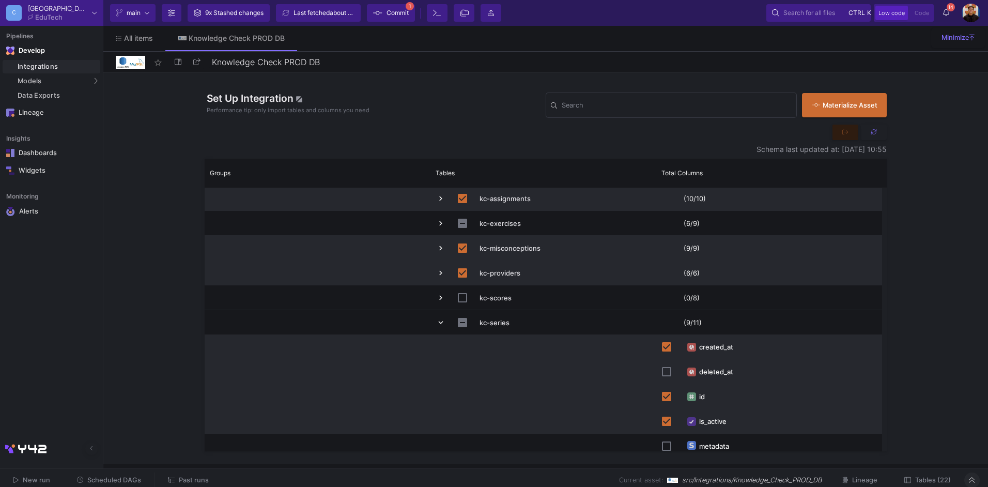
scroll to position [293, 0]
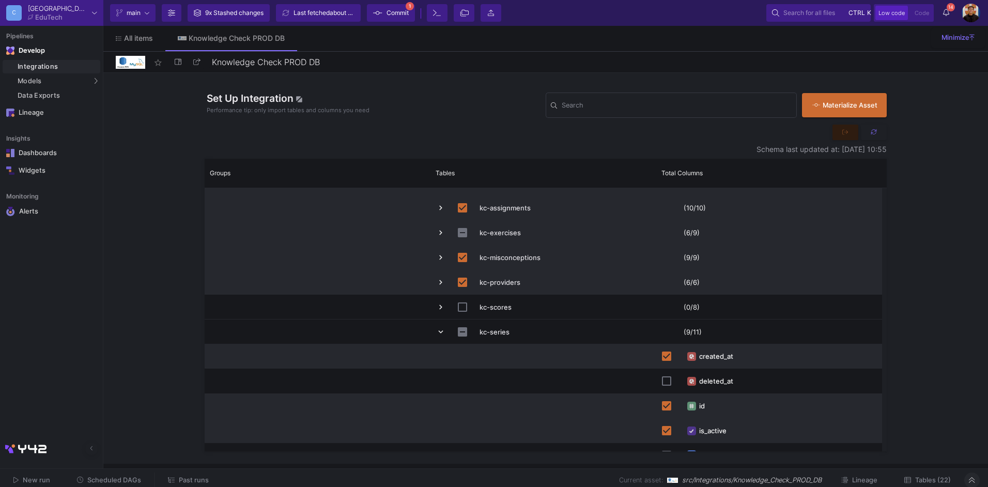
click at [440, 232] on span "Press SPACE to select this row." at bounding box center [440, 232] width 9 height 9
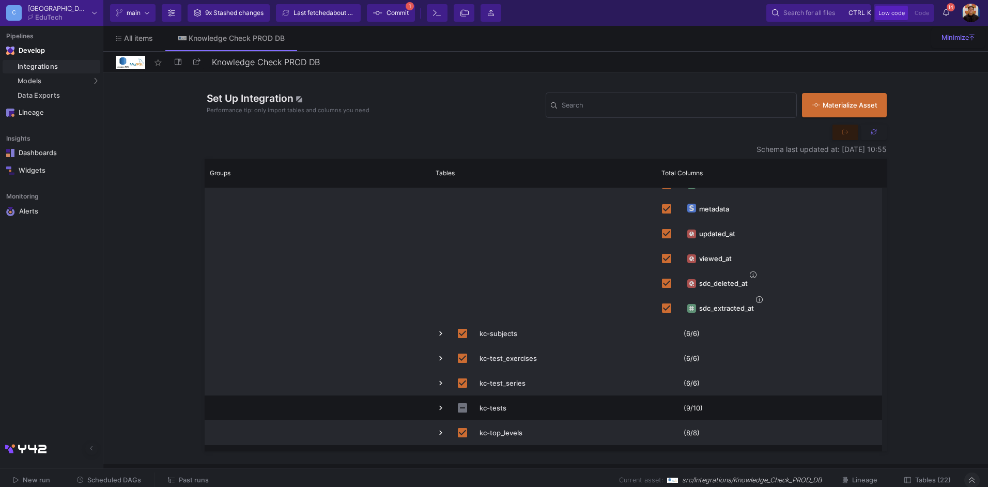
scroll to position [1102, 0]
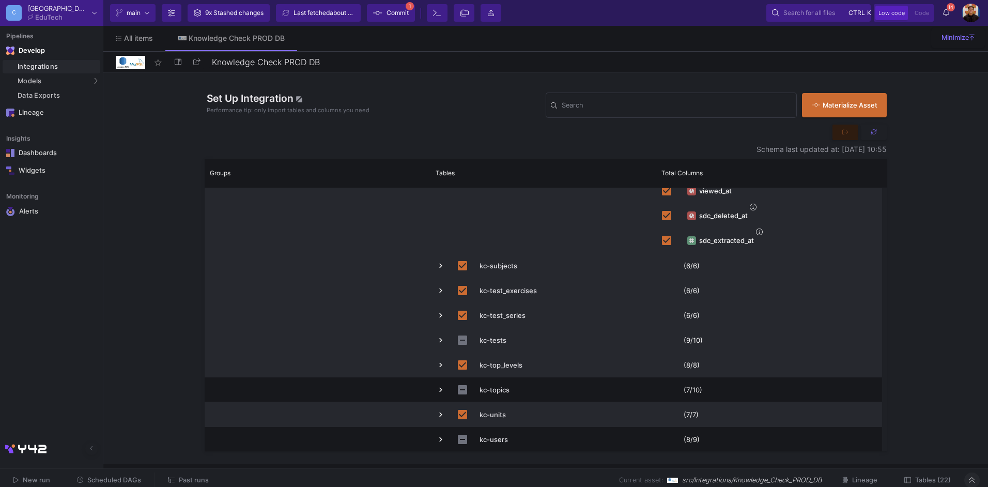
click at [438, 340] on span "Press SPACE to select this row." at bounding box center [440, 340] width 9 height 9
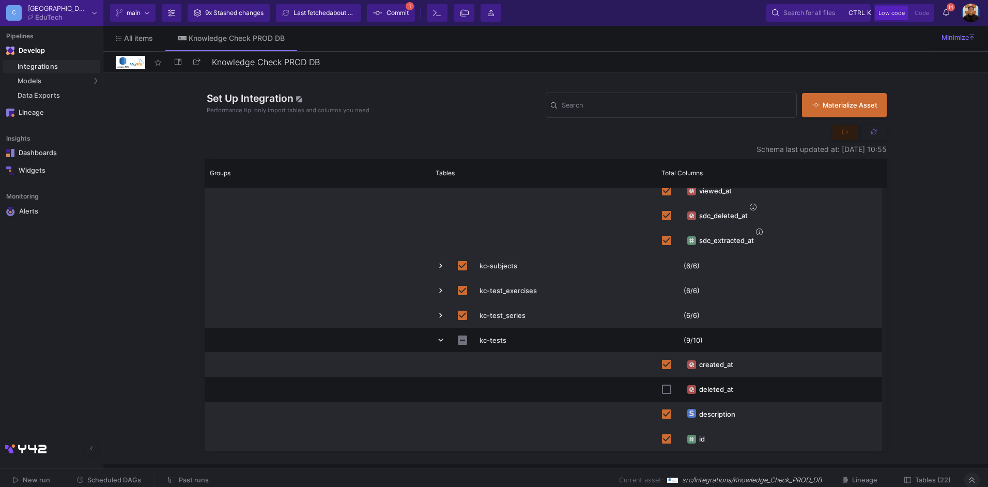
click at [187, 479] on span "Past runs" at bounding box center [194, 480] width 30 height 8
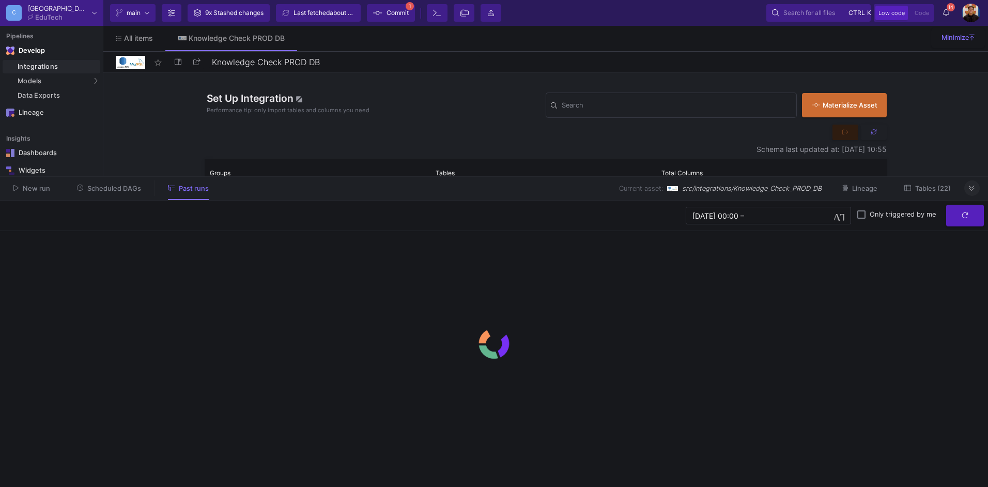
click at [109, 188] on span "Scheduled DAGs" at bounding box center [114, 189] width 54 height 8
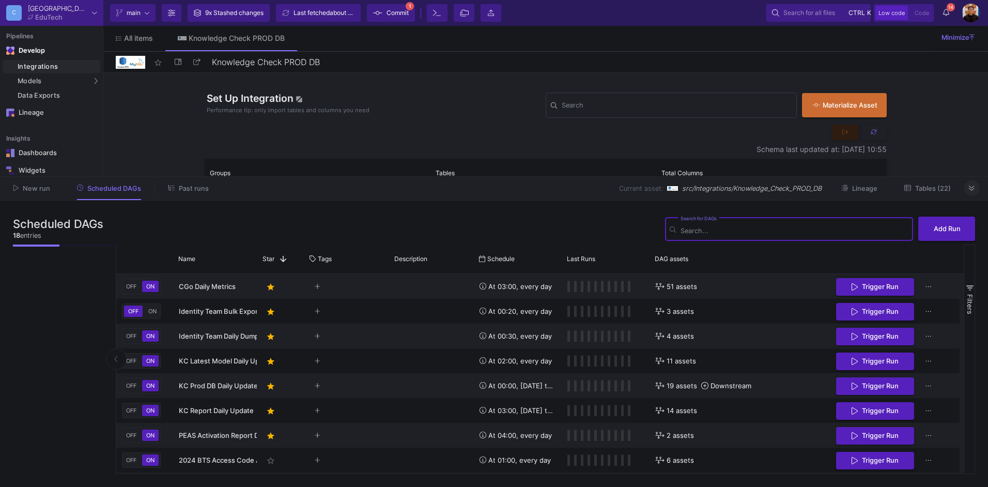
click at [183, 189] on span "Past runs" at bounding box center [194, 189] width 30 height 8
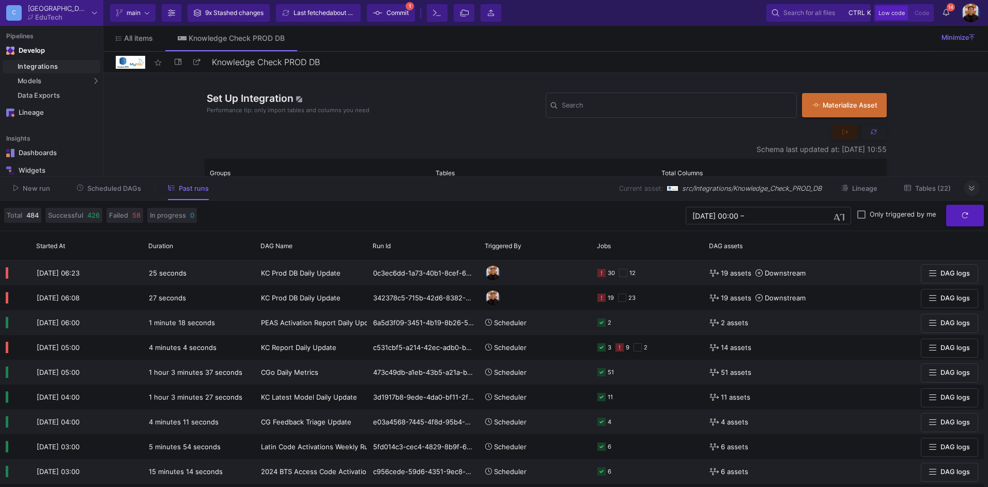
click at [968, 191] on button at bounding box center [973, 188] width 16 height 16
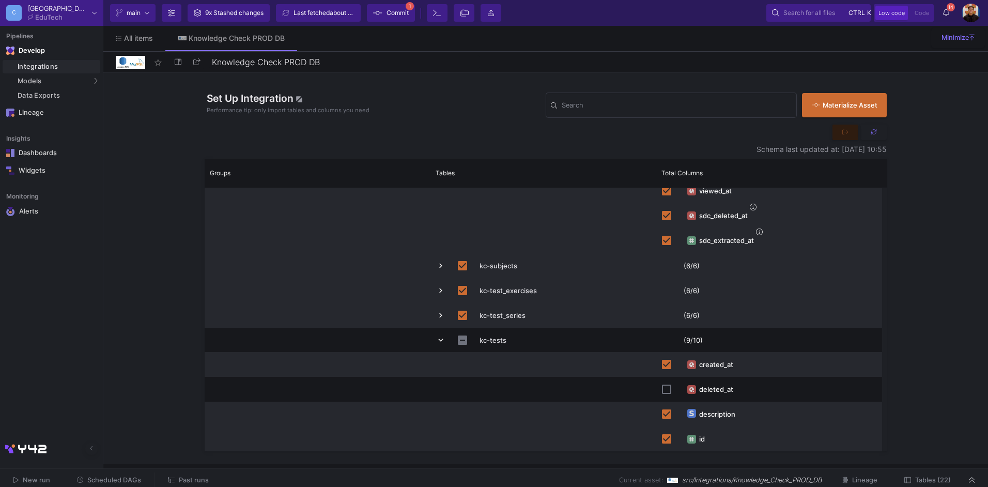
click at [37, 69] on div "Integrations" at bounding box center [58, 67] width 80 height 8
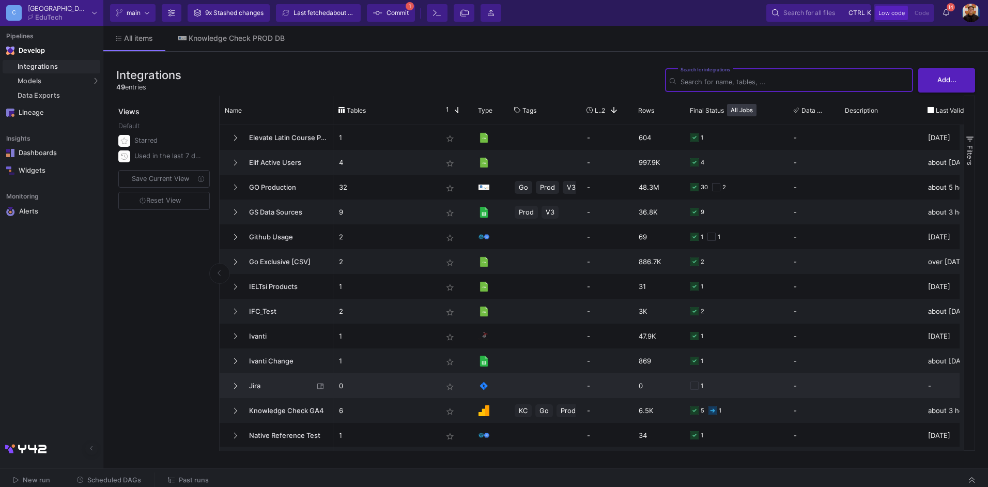
scroll to position [652, 0]
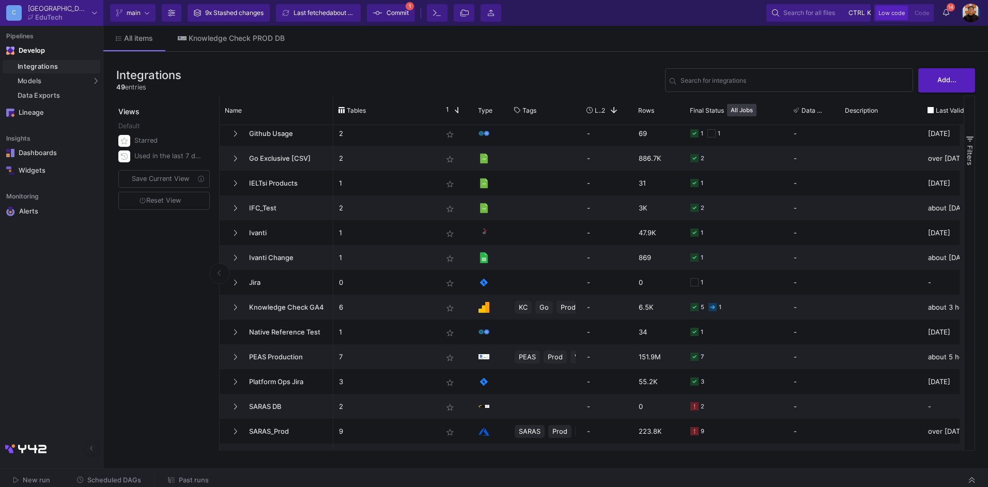
click at [184, 479] on span "Past runs" at bounding box center [194, 480] width 30 height 8
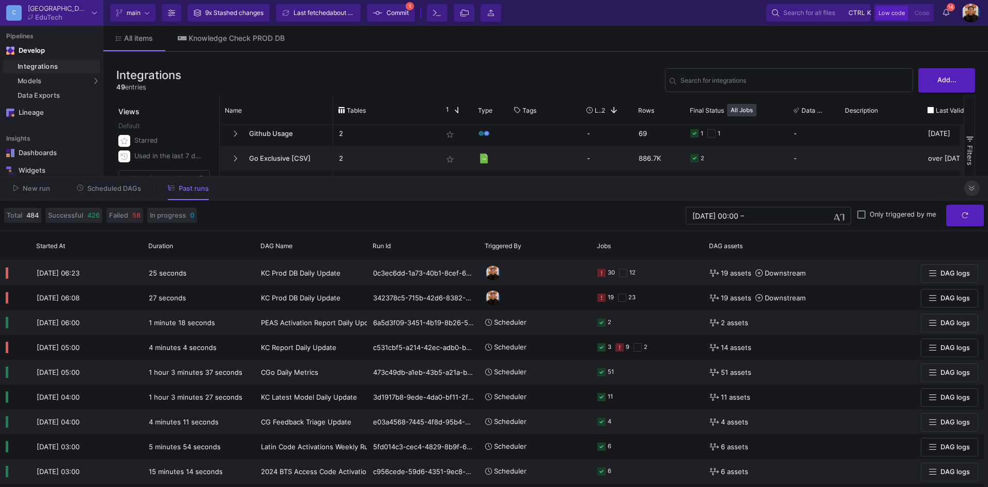
click at [975, 188] on icon at bounding box center [972, 188] width 6 height 7
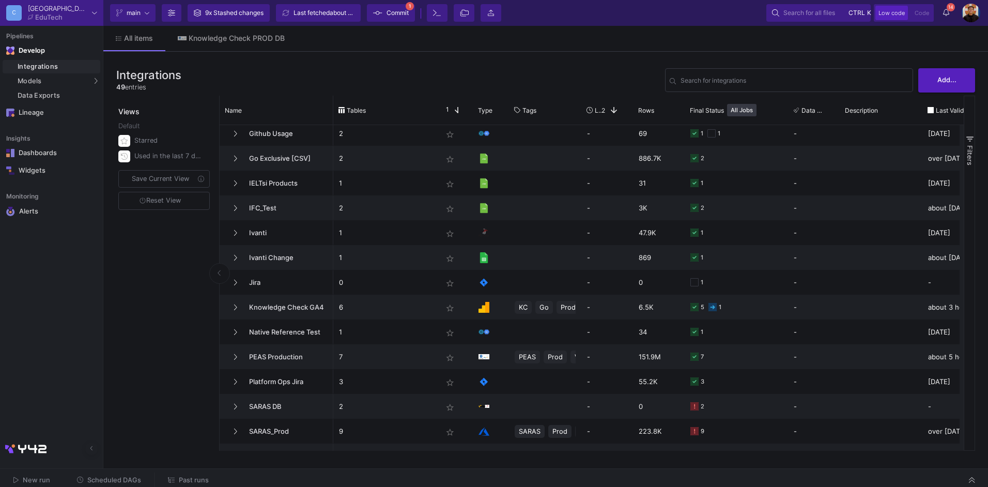
click at [121, 474] on button "Scheduled DAGs" at bounding box center [109, 481] width 89 height 16
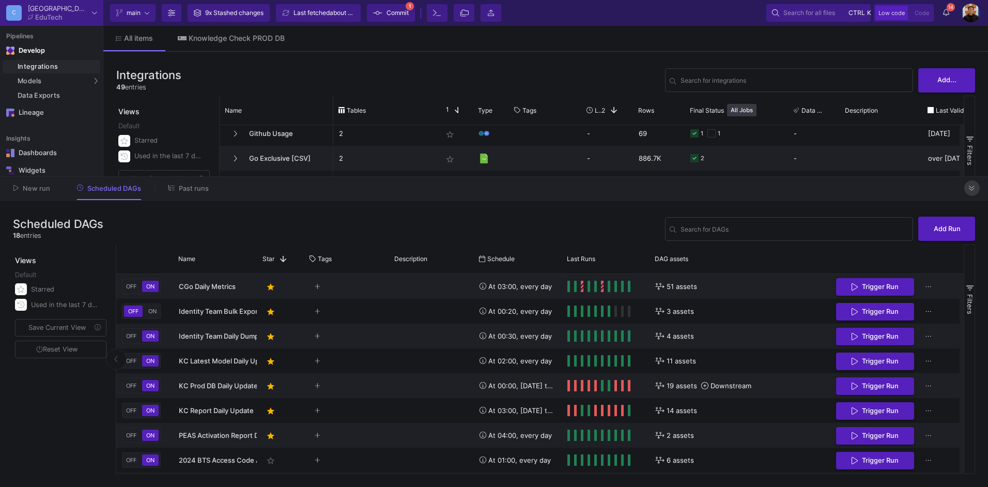
click at [967, 190] on button at bounding box center [973, 188] width 16 height 16
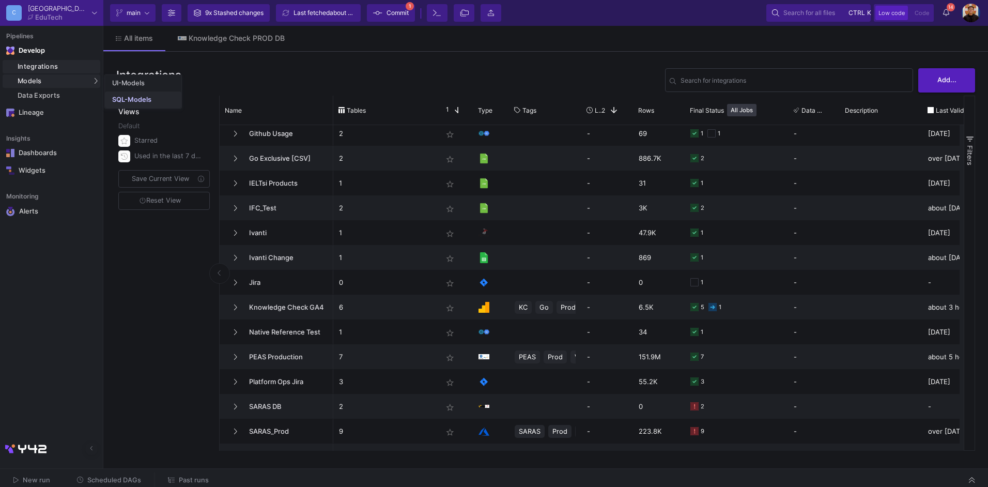
click at [118, 98] on div "SQL-Models" at bounding box center [131, 100] width 39 height 8
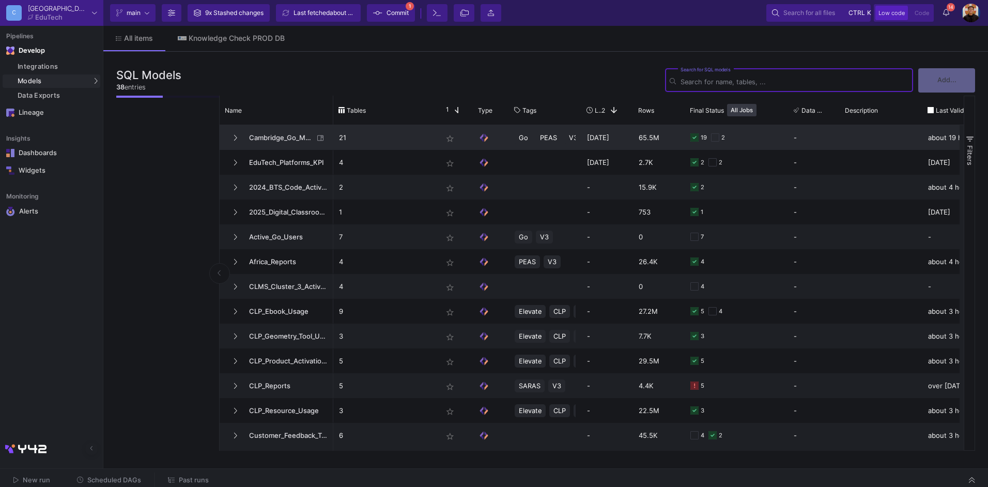
click at [276, 146] on span "Cambridge_Go_Metrics" at bounding box center [278, 138] width 71 height 24
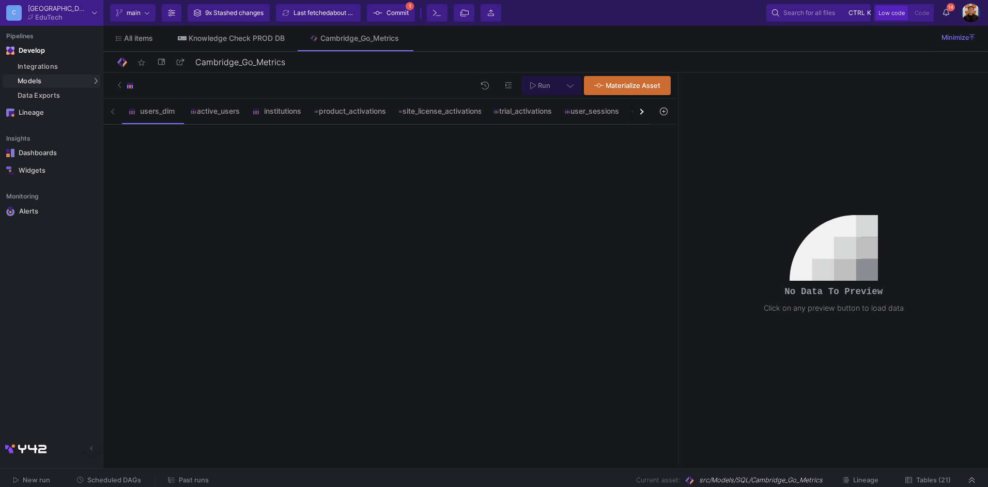
click at [932, 477] on span "Tables (21)" at bounding box center [934, 480] width 35 height 8
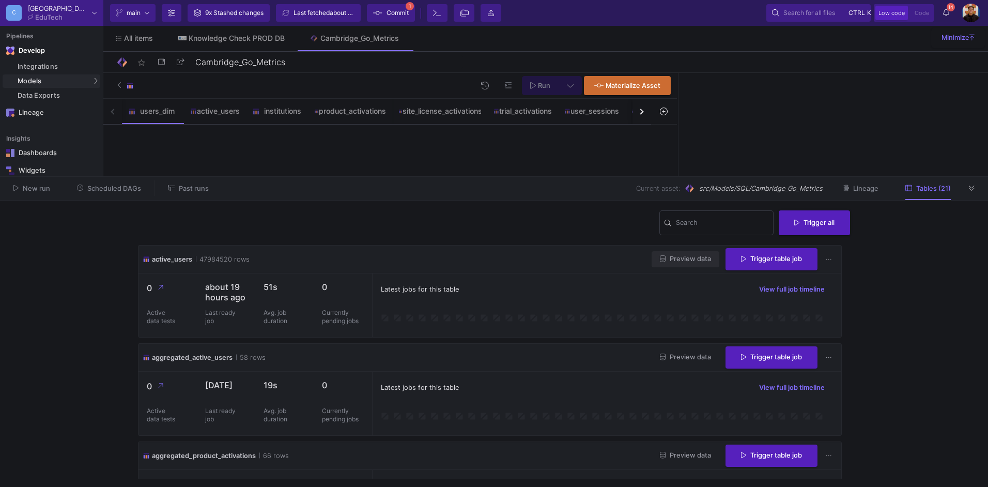
click at [689, 257] on span "Preview data" at bounding box center [685, 259] width 51 height 8
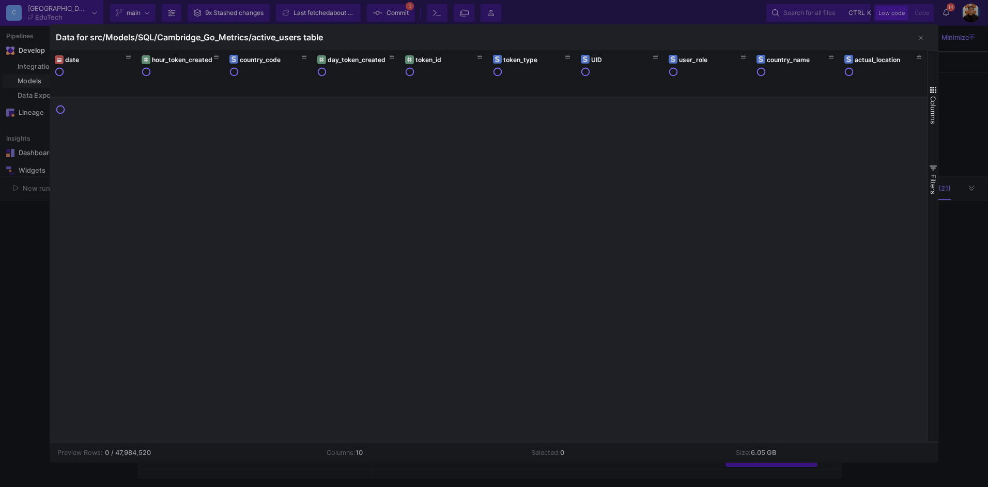
click at [959, 326] on div at bounding box center [494, 243] width 988 height 487
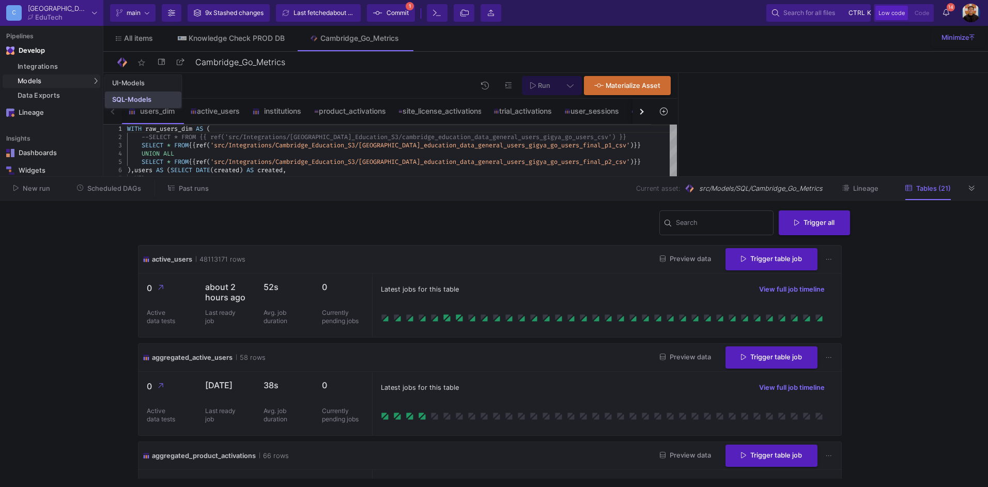
click at [131, 96] on div "SQL-Models" at bounding box center [131, 100] width 39 height 8
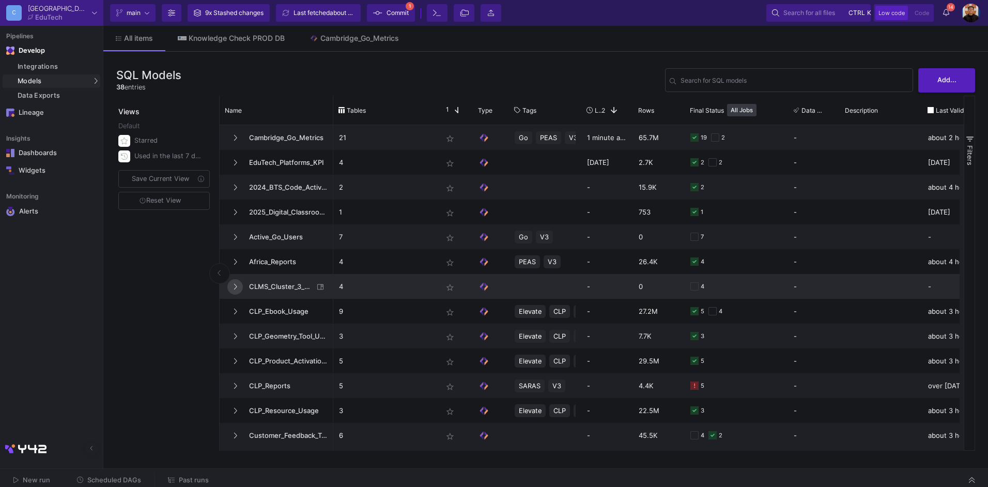
click at [233, 283] on icon at bounding box center [235, 286] width 4 height 7
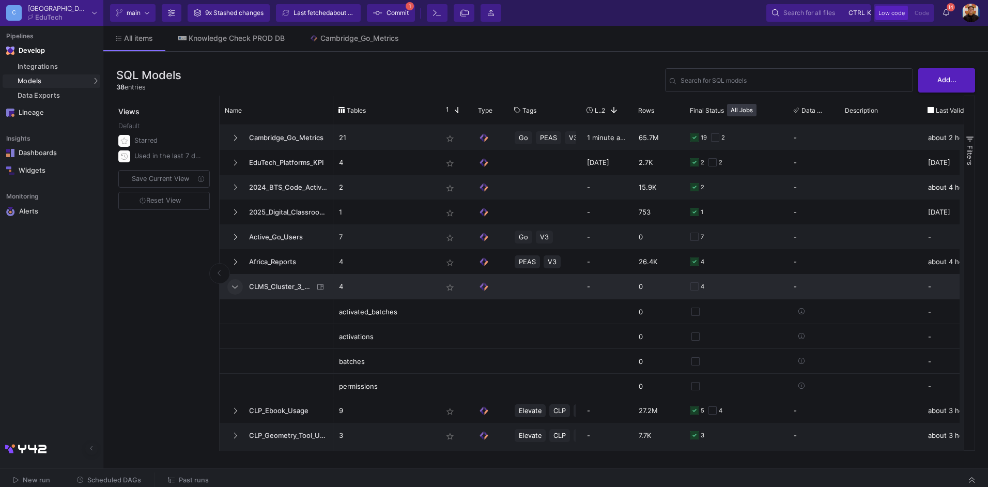
click at [261, 285] on span "CLMS_Cluster_3_Activated_Codes" at bounding box center [278, 287] width 71 height 24
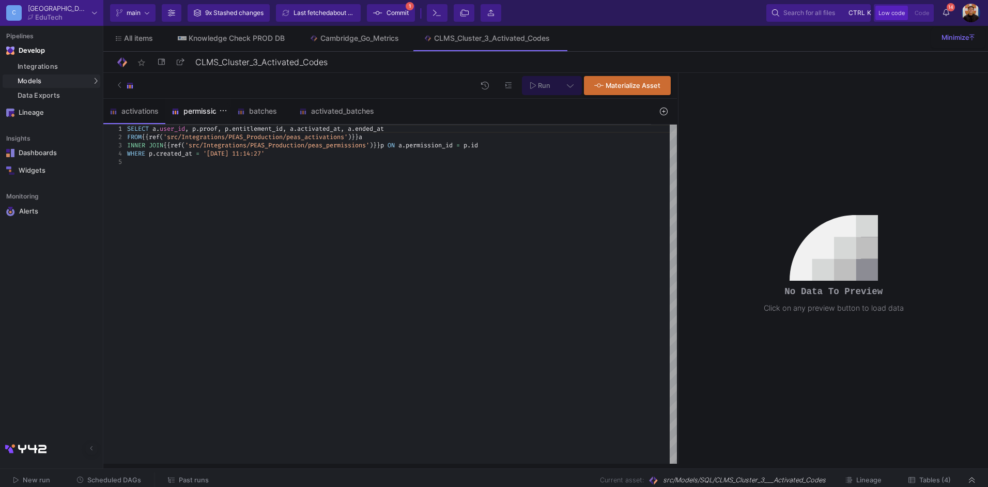
click at [208, 112] on div "permissions" at bounding box center [198, 111] width 53 height 8
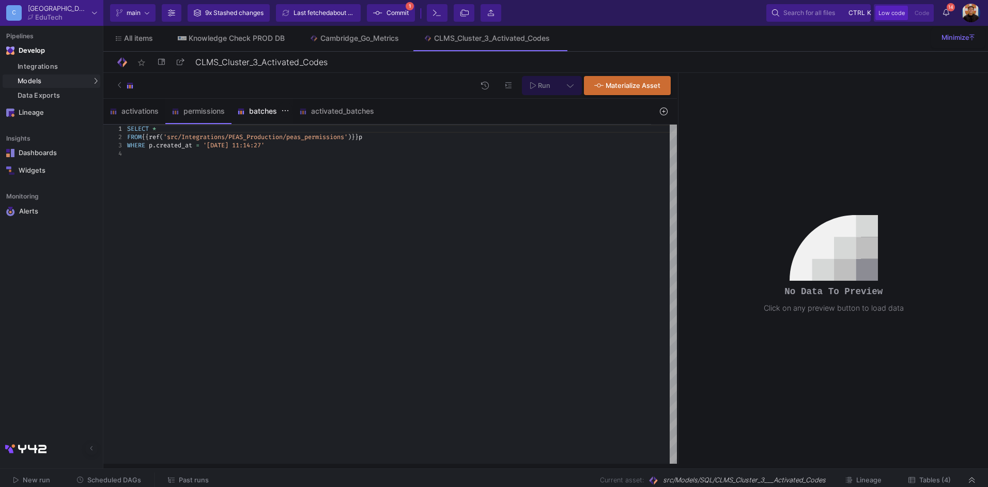
click at [256, 109] on div "batches" at bounding box center [262, 111] width 50 height 8
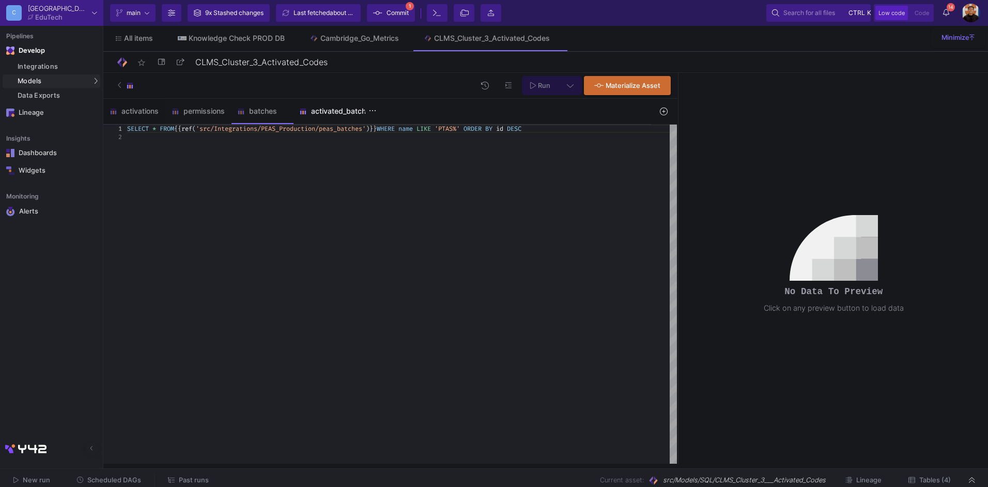
click at [324, 109] on div "activated_batches" at bounding box center [336, 111] width 75 height 8
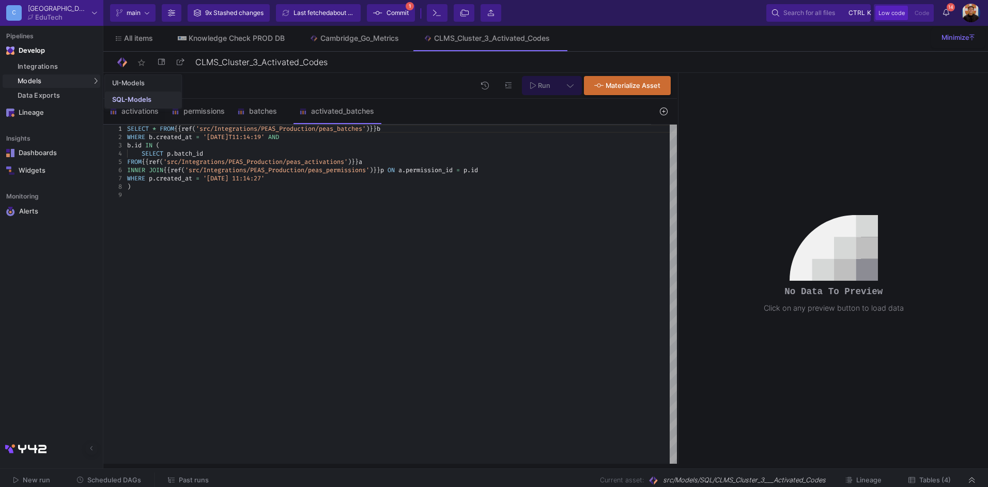
click at [138, 101] on div "SQL-Models" at bounding box center [131, 100] width 39 height 8
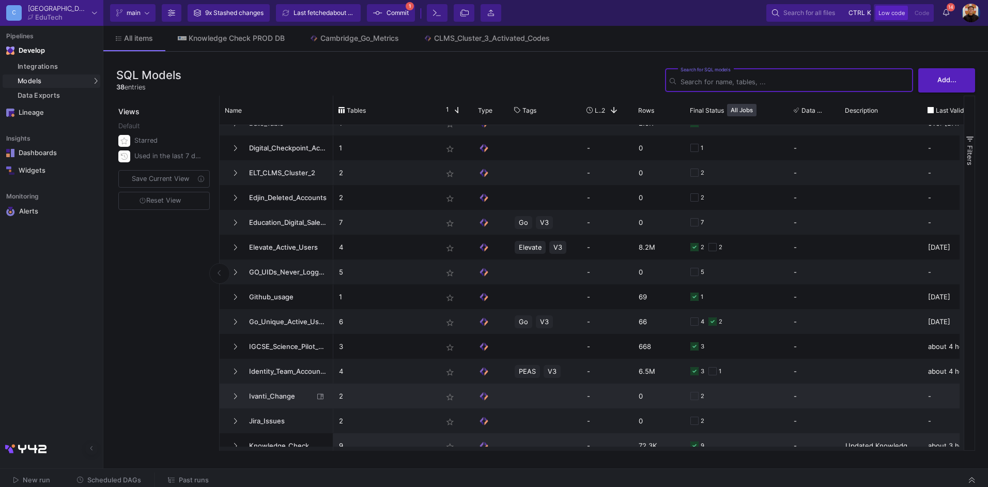
scroll to position [621, 0]
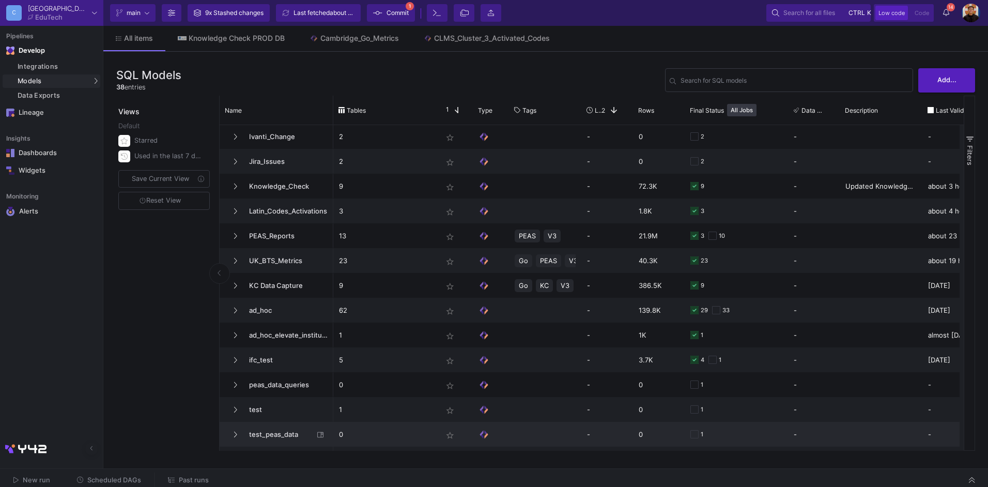
click at [249, 436] on span "test_peas_data" at bounding box center [278, 434] width 71 height 24
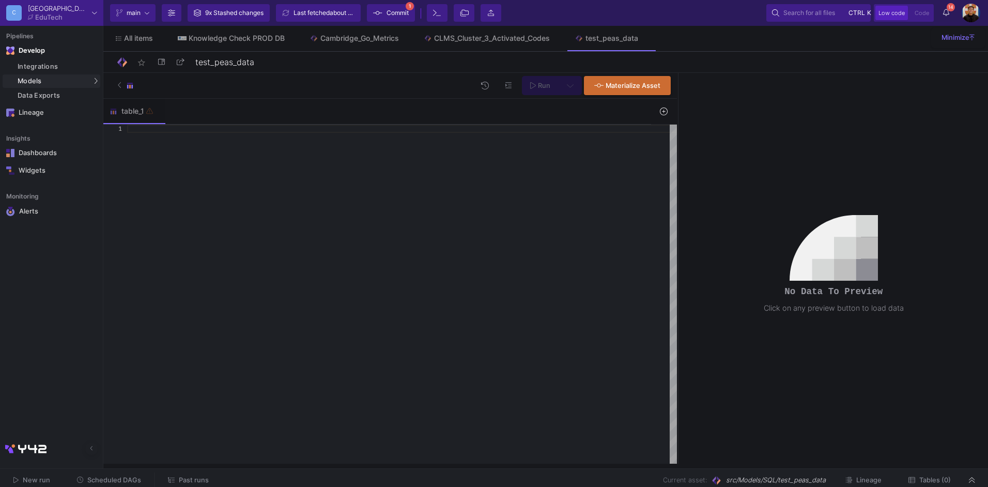
click at [515, 86] on button at bounding box center [508, 85] width 23 height 19
click at [161, 62] on icon at bounding box center [161, 61] width 7 height 7
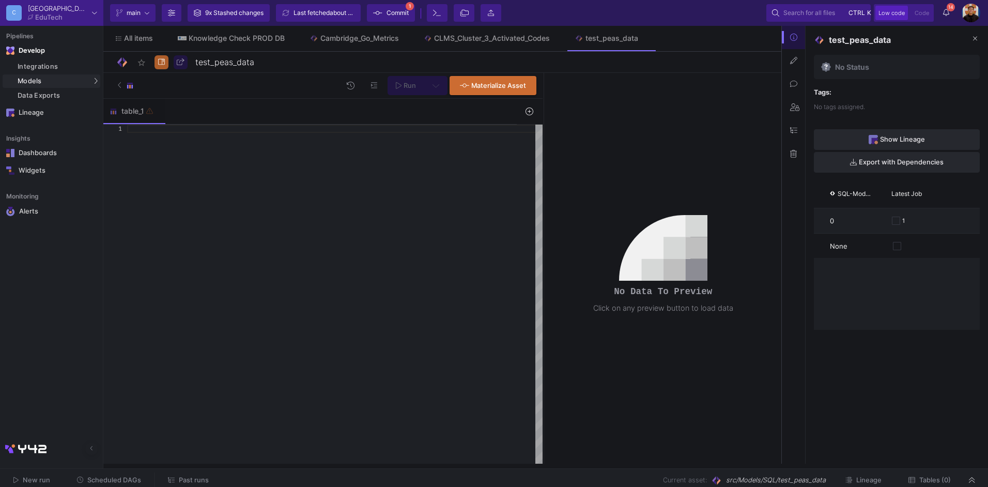
click at [788, 51] on button at bounding box center [793, 60] width 23 height 23
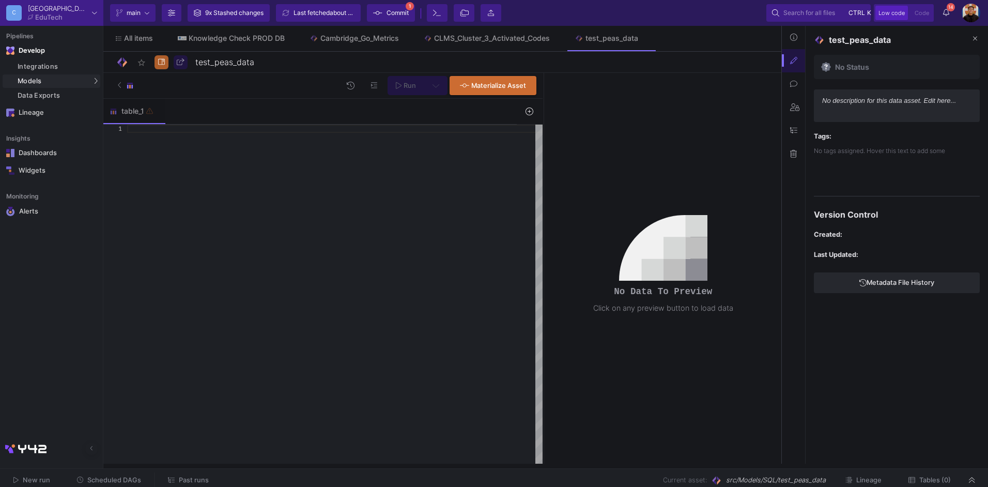
click at [801, 75] on button at bounding box center [793, 83] width 23 height 23
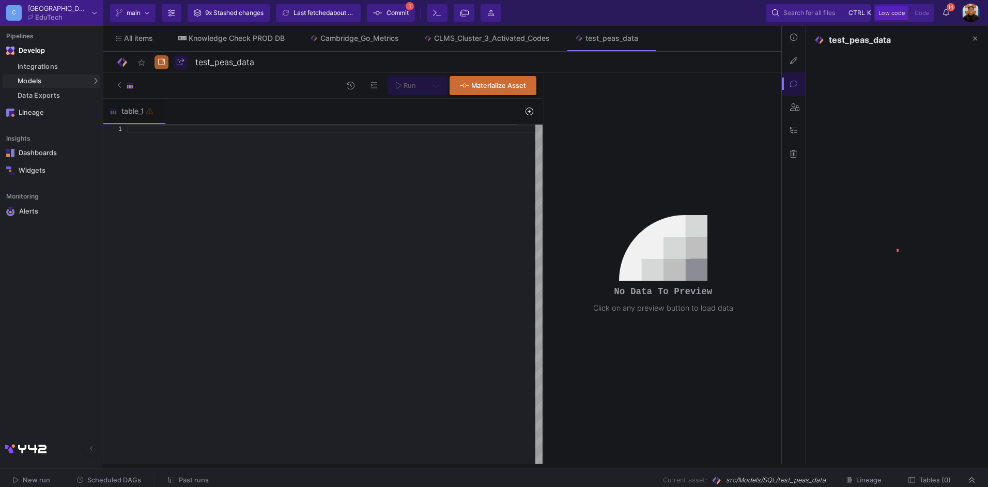
click at [804, 103] on button at bounding box center [793, 107] width 23 height 23
click at [798, 127] on button at bounding box center [793, 130] width 23 height 23
click at [795, 159] on button at bounding box center [793, 153] width 23 height 23
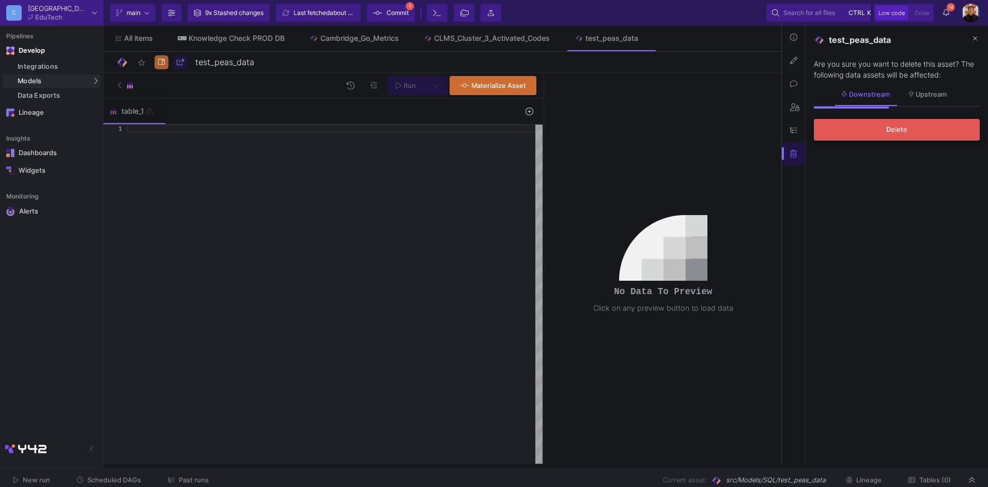
click at [865, 136] on button "Delete" at bounding box center [897, 130] width 166 height 22
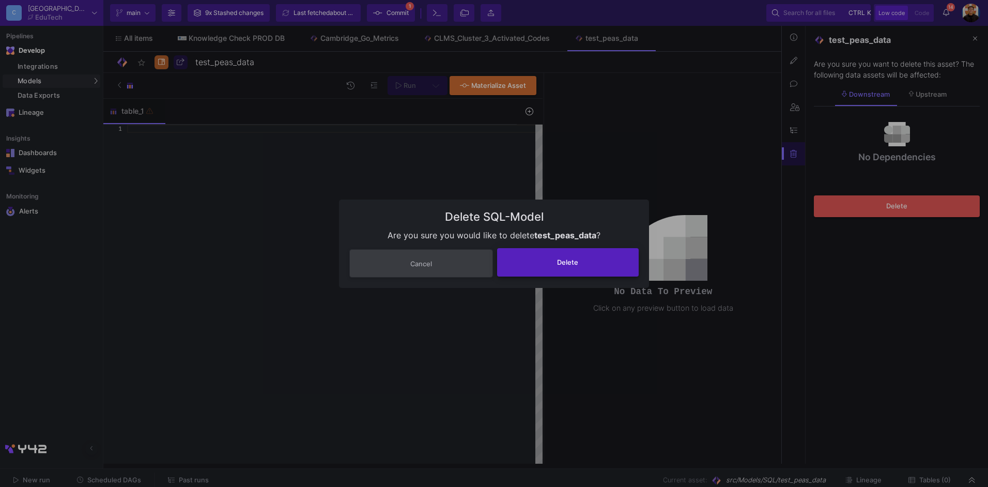
click at [590, 261] on button "Delete" at bounding box center [568, 262] width 142 height 28
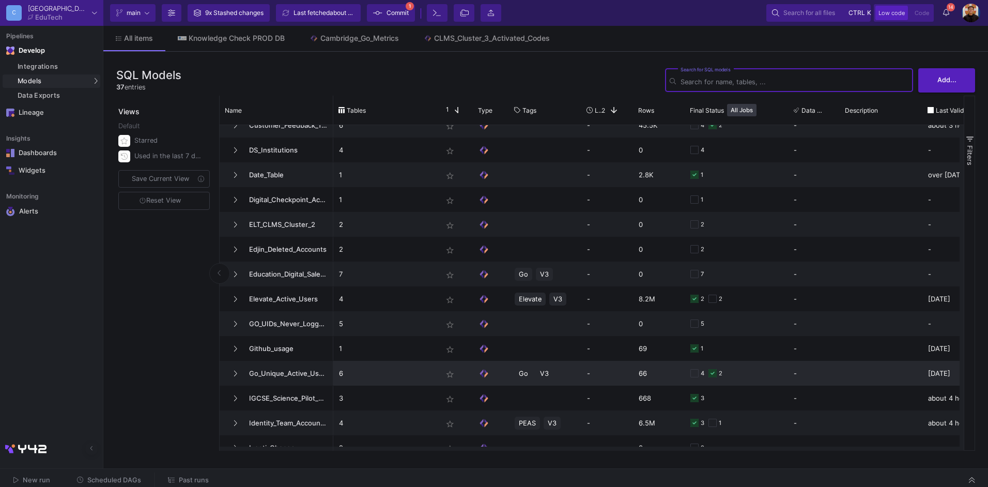
scroll to position [597, 0]
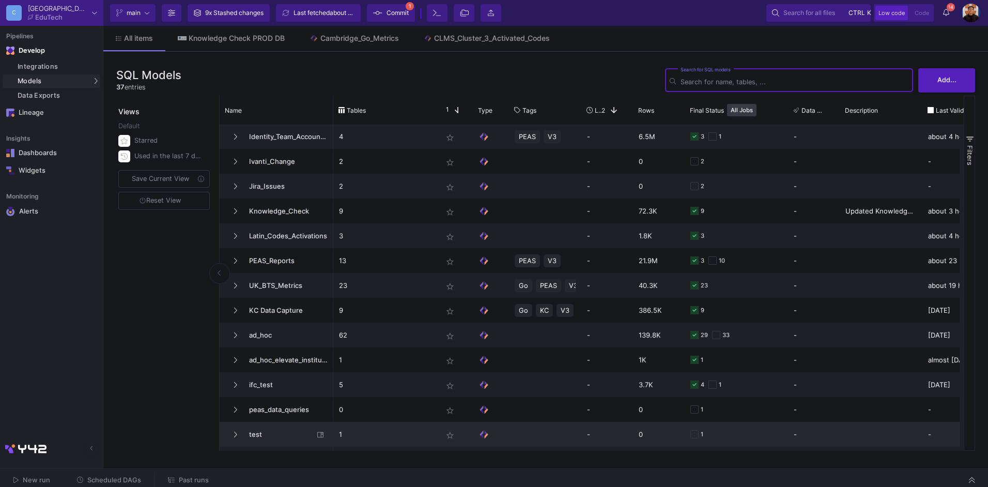
click at [283, 442] on span "test" at bounding box center [278, 434] width 71 height 24
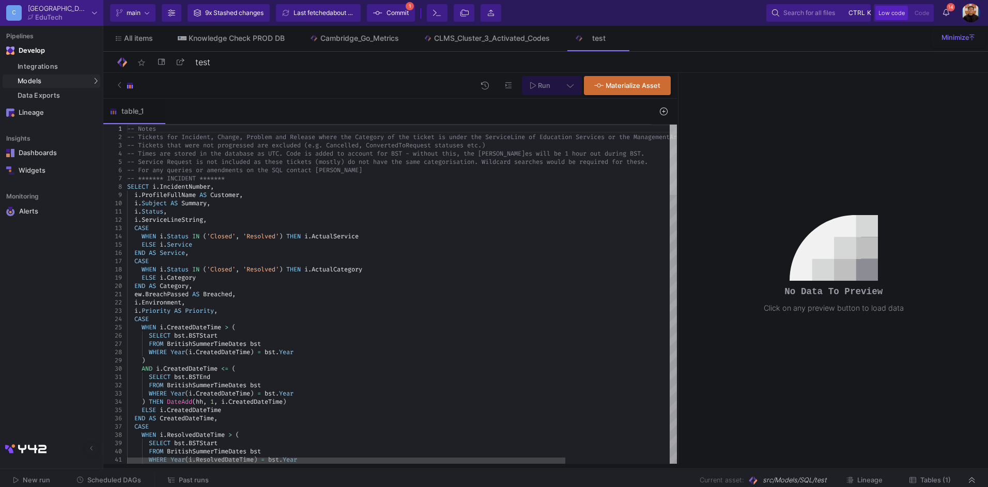
drag, startPoint x: 673, startPoint y: 409, endPoint x: 331, endPoint y: 76, distance: 477.8
click at [659, 125] on div "ELSE i . CreatedDateTime END AS CreatedDateTime , CASE WHEN i . ResolvedDateTim…" at bounding box center [402, 294] width 550 height 339
click at [166, 61] on button at bounding box center [162, 62] width 14 height 14
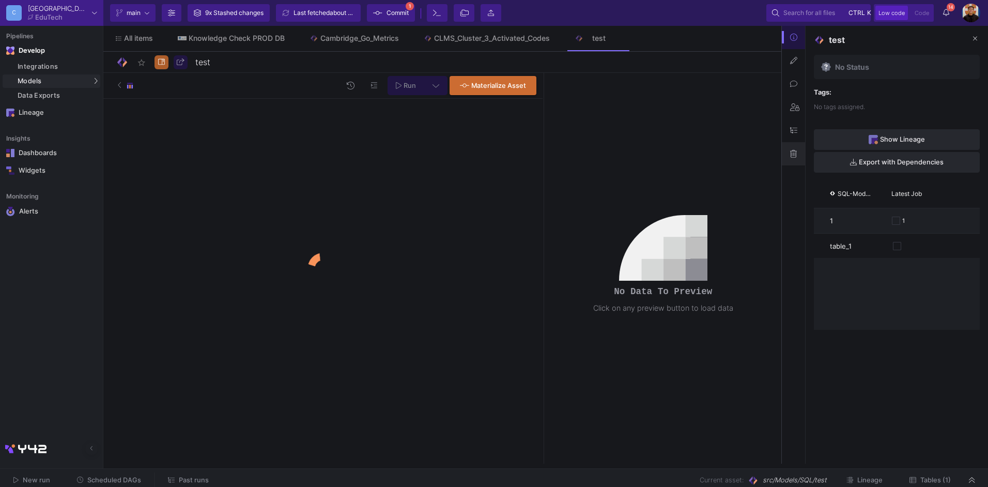
click at [798, 161] on button at bounding box center [793, 153] width 23 height 23
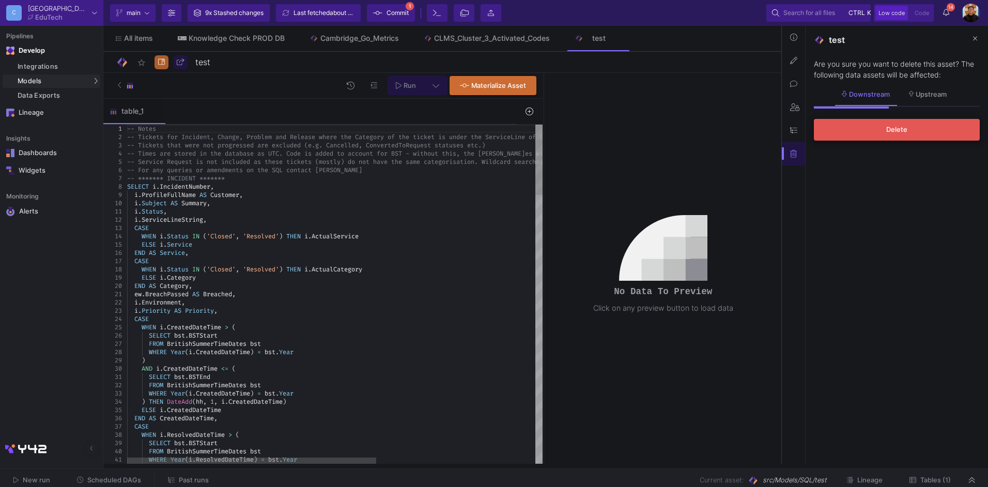
click at [881, 124] on button "Delete" at bounding box center [897, 130] width 166 height 22
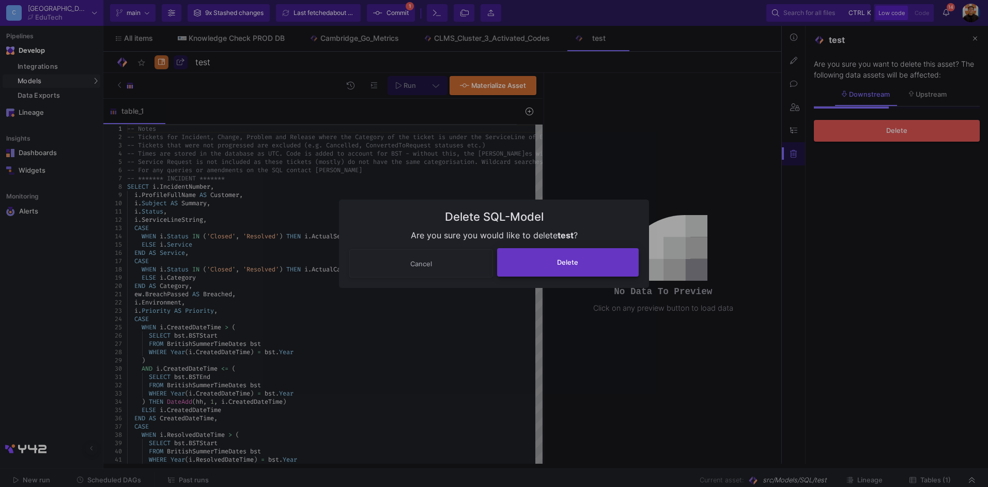
click at [584, 276] on button "Delete" at bounding box center [568, 262] width 142 height 28
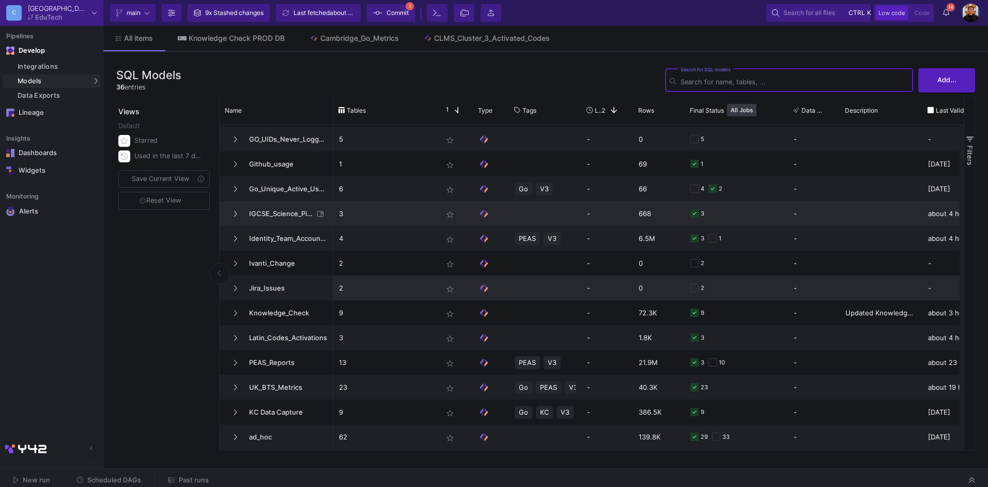
scroll to position [572, 0]
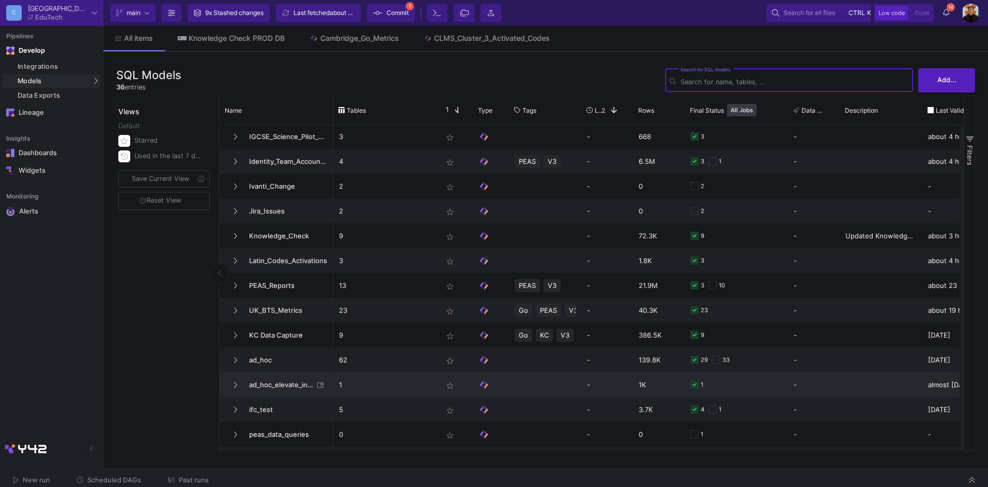
click at [286, 389] on span "ad_hoc_elevate_institutions" at bounding box center [278, 385] width 71 height 24
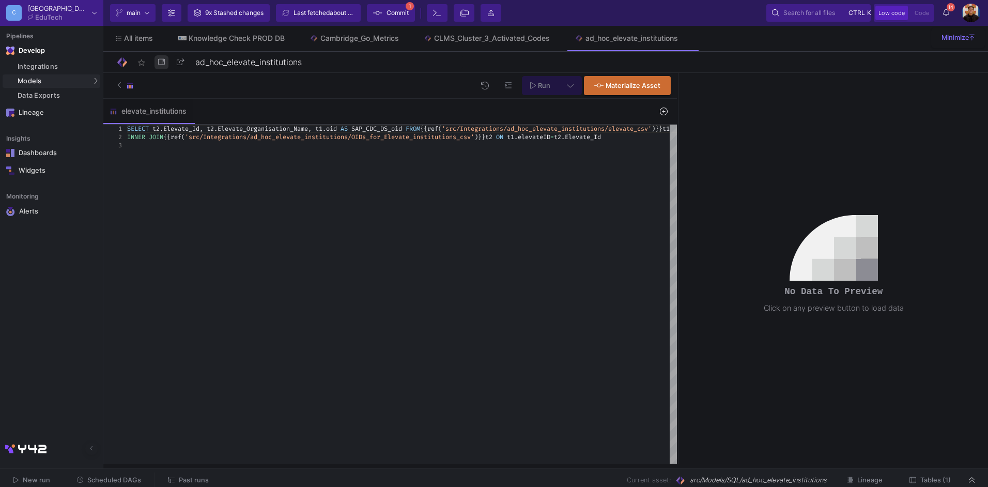
click at [160, 66] on button at bounding box center [162, 62] width 14 height 14
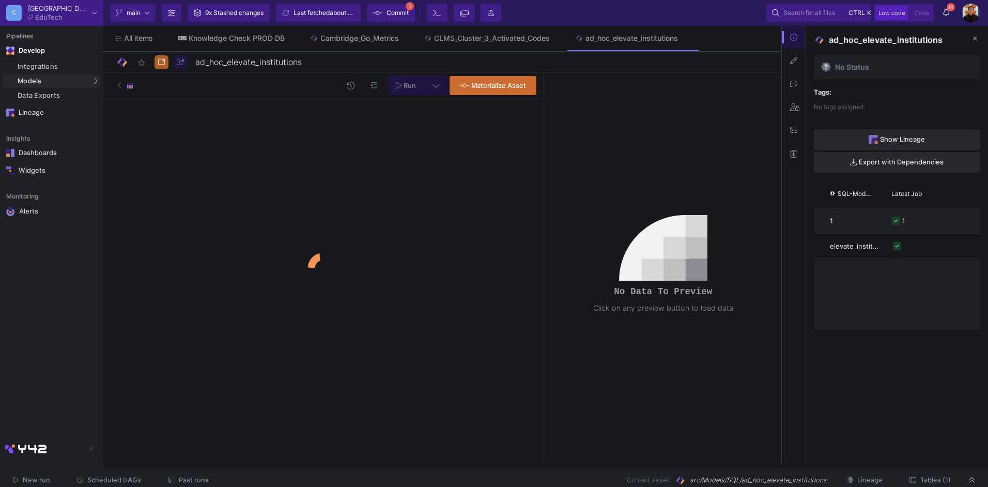
click at [797, 152] on icon at bounding box center [793, 153] width 7 height 7
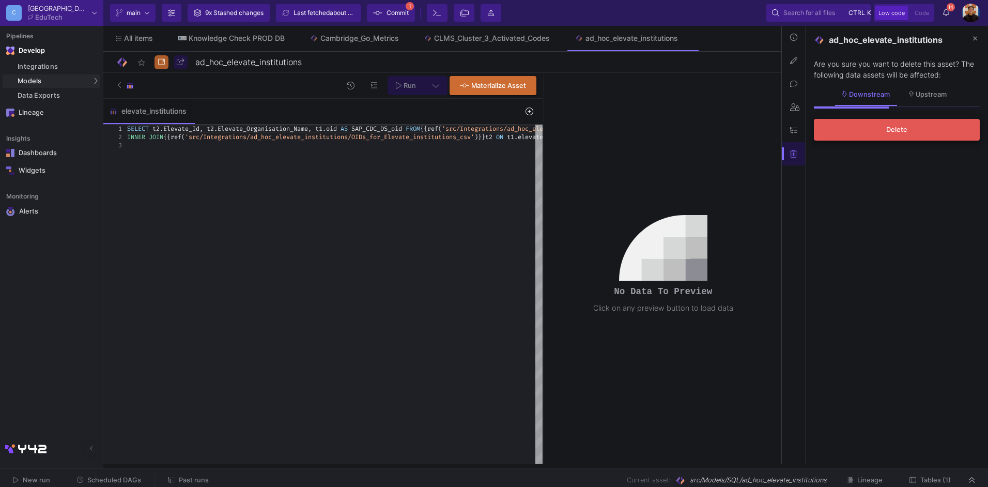
click at [859, 132] on button "Delete" at bounding box center [897, 130] width 166 height 22
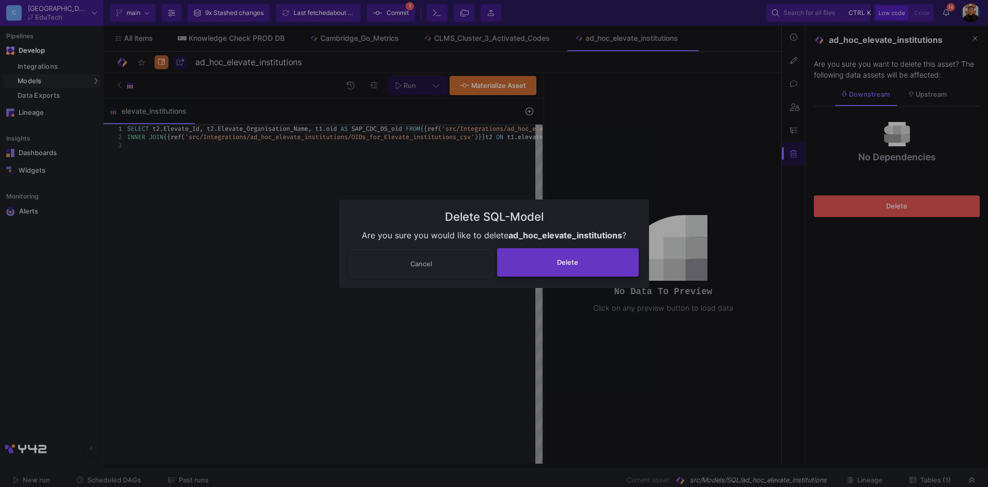
click at [560, 262] on span "Delete" at bounding box center [567, 262] width 21 height 8
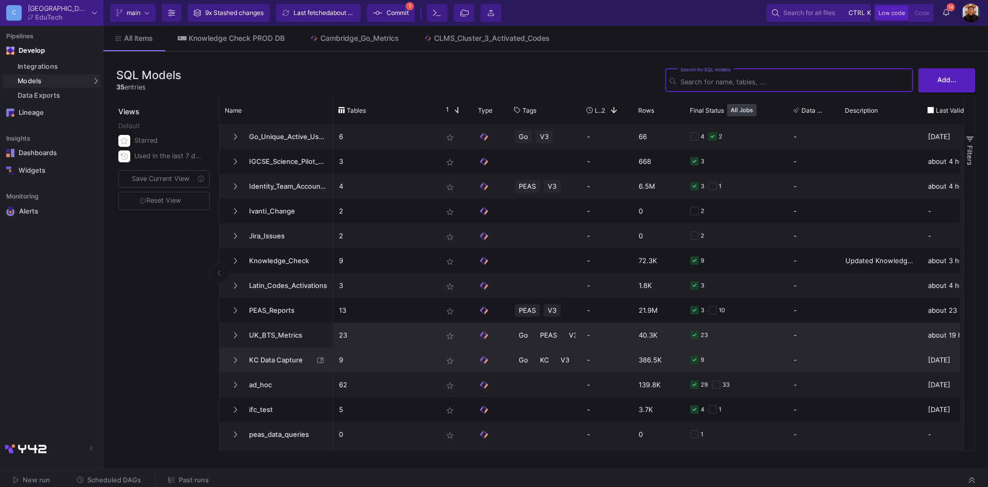
scroll to position [495, 0]
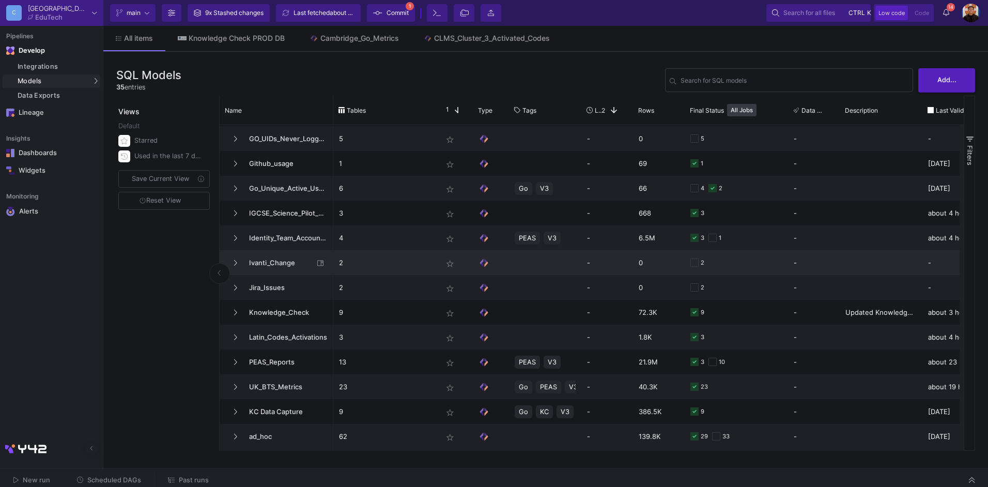
click at [267, 268] on span "Ivanti_Change" at bounding box center [278, 263] width 71 height 24
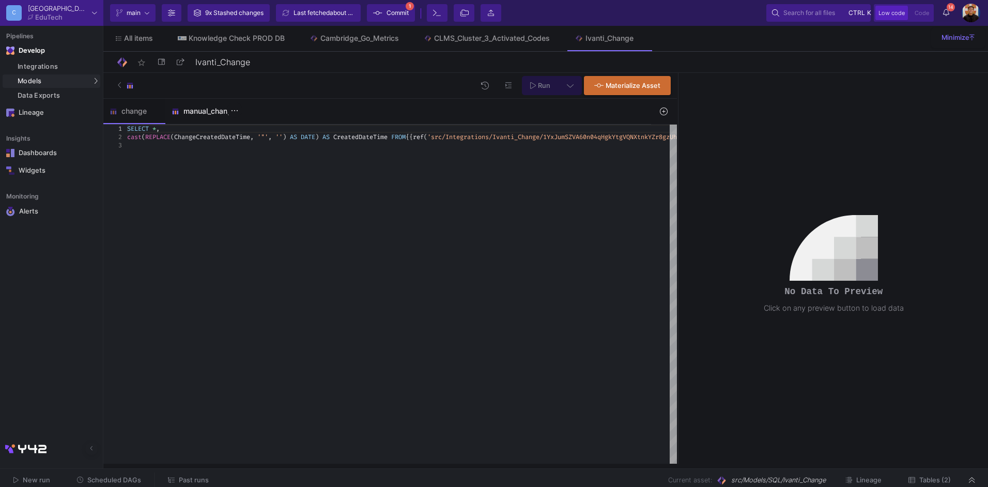
click at [202, 117] on div "manual_change" at bounding box center [203, 111] width 77 height 25
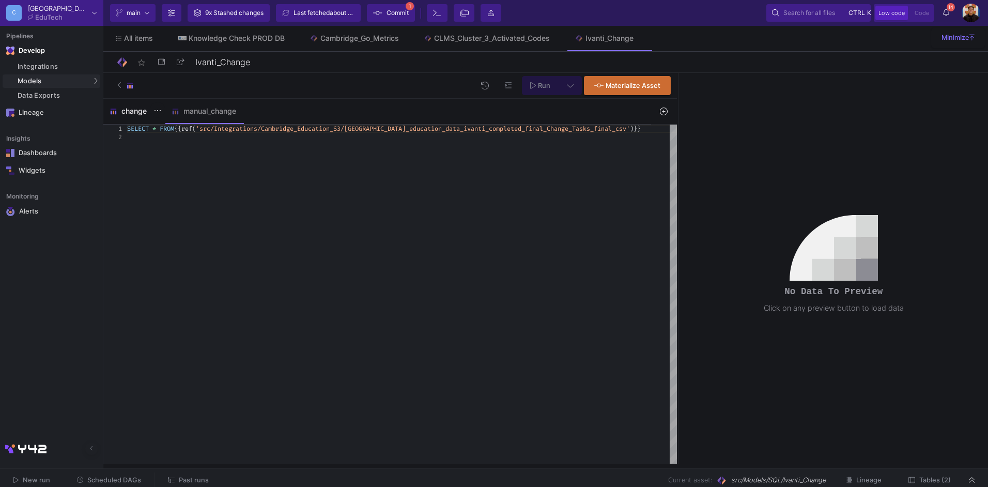
click at [147, 113] on div "change" at bounding box center [135, 111] width 50 height 8
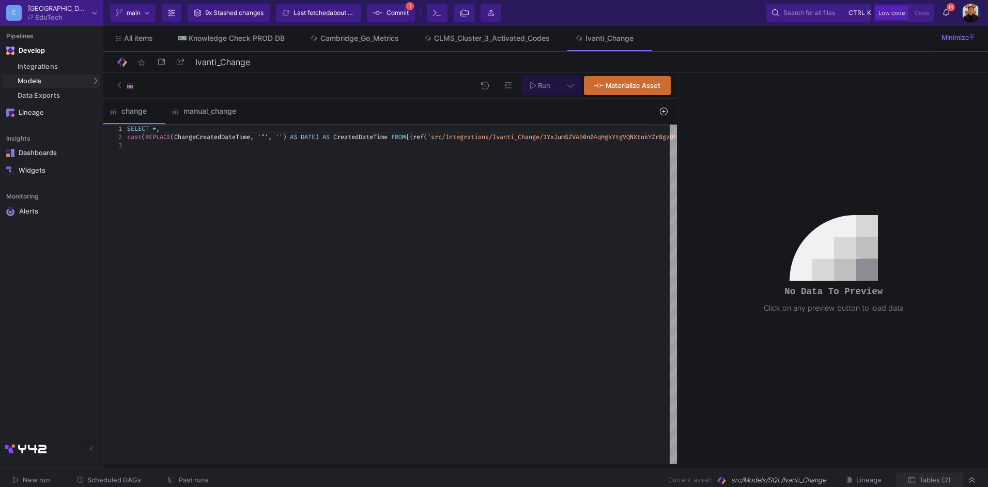
click at [936, 475] on button "Tables (2)" at bounding box center [929, 481] width 67 height 16
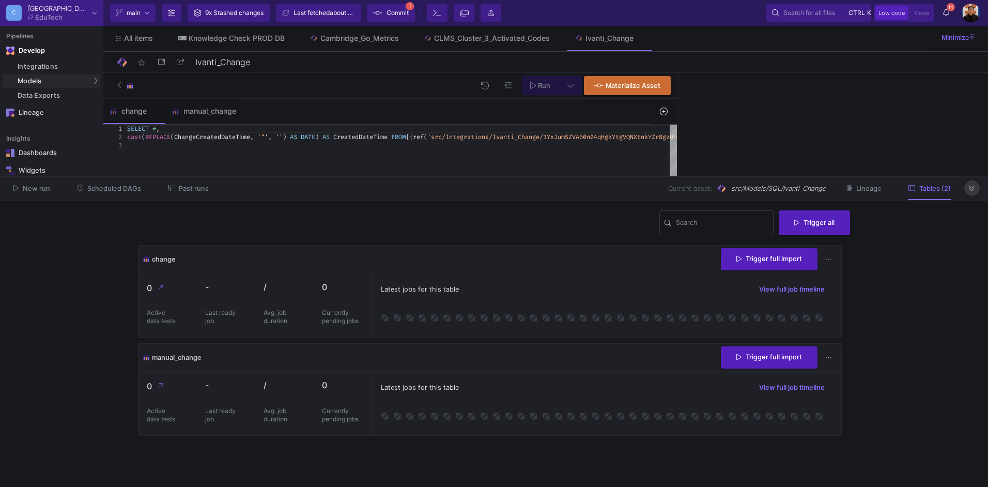
click at [969, 189] on button at bounding box center [973, 188] width 16 height 16
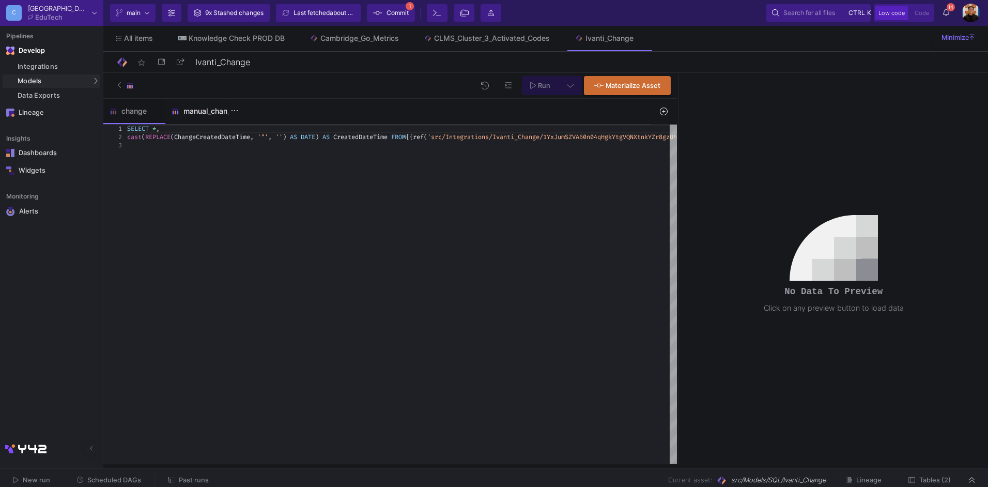
click at [211, 108] on div "manual_change" at bounding box center [204, 111] width 65 height 8
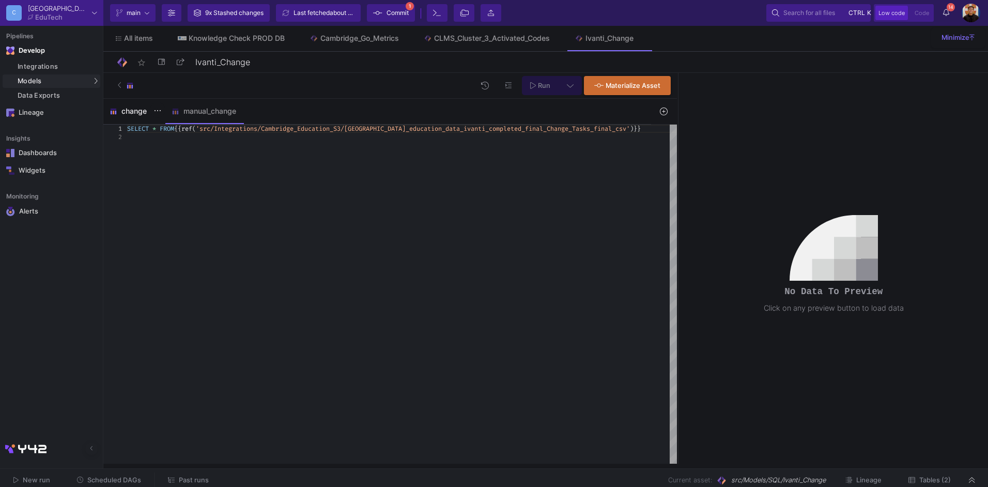
click at [126, 114] on div "change" at bounding box center [135, 111] width 50 height 8
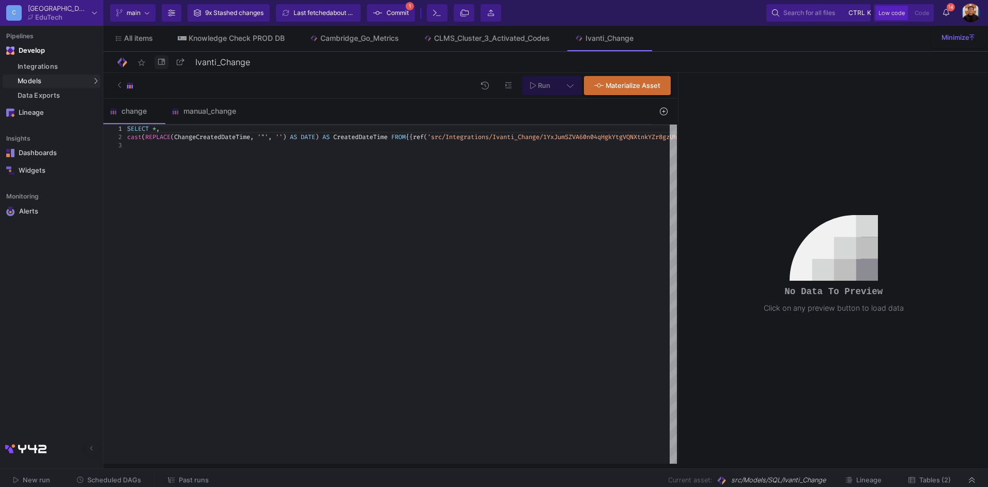
click at [160, 65] on icon at bounding box center [161, 61] width 7 height 7
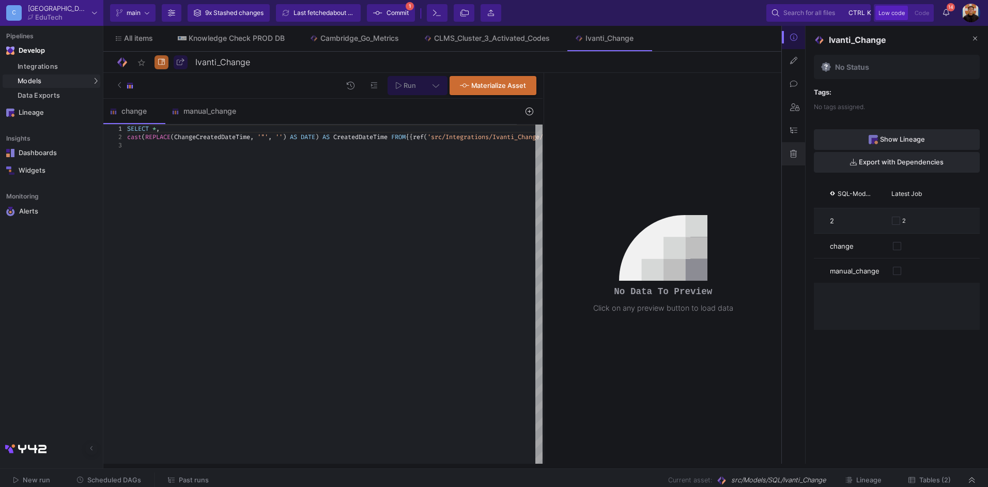
click at [792, 160] on button at bounding box center [793, 153] width 23 height 23
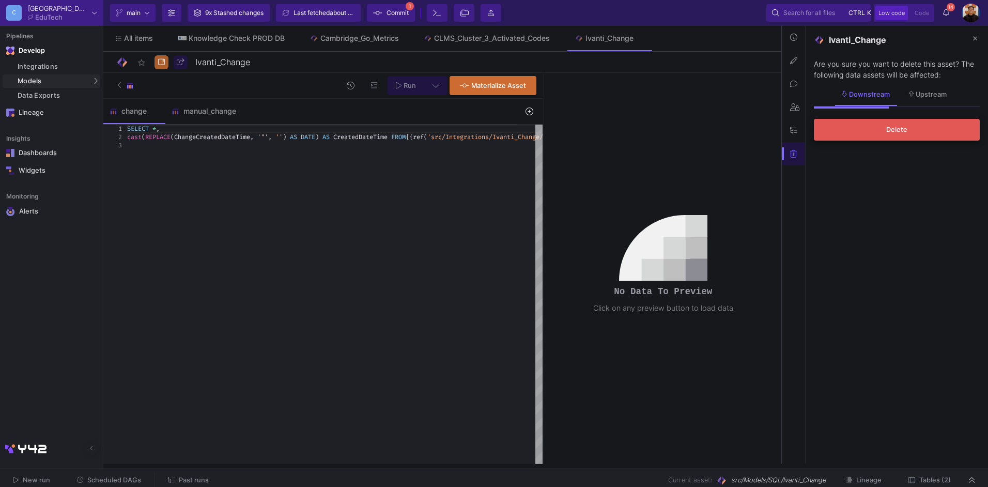
click at [876, 132] on button "Delete" at bounding box center [897, 130] width 166 height 22
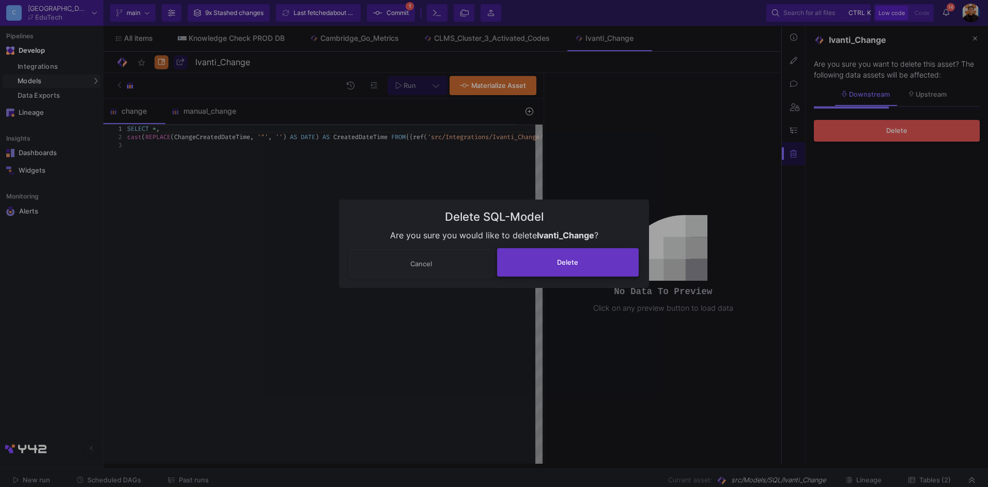
click at [580, 260] on button "Delete" at bounding box center [568, 262] width 142 height 28
